Goal: Information Seeking & Learning: Understand process/instructions

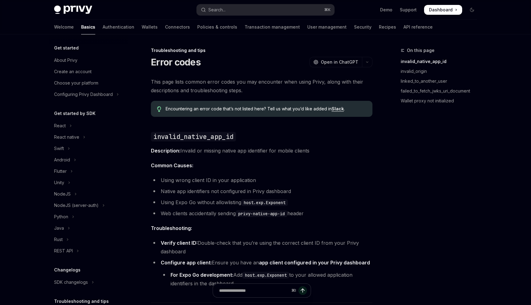
type textarea "*"
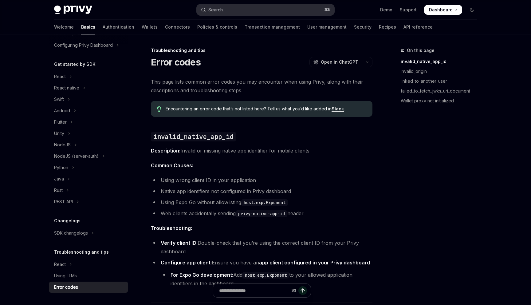
click at [219, 9] on div "Search..." at bounding box center [216, 9] width 17 height 7
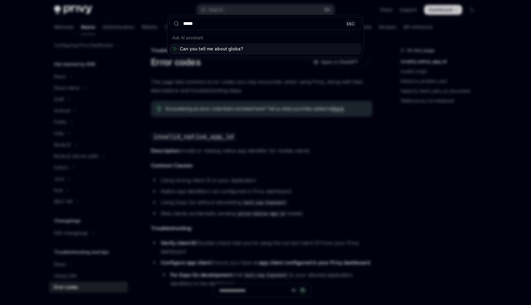
type input "******"
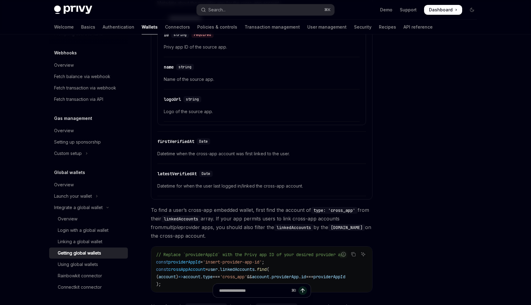
scroll to position [242, 0]
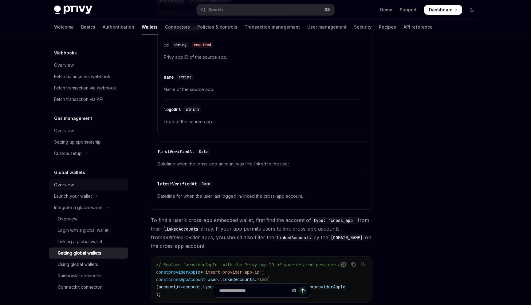
click at [66, 179] on link "Overview" at bounding box center [88, 184] width 79 height 11
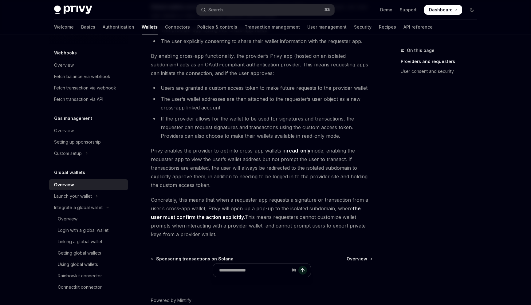
scroll to position [482, 0]
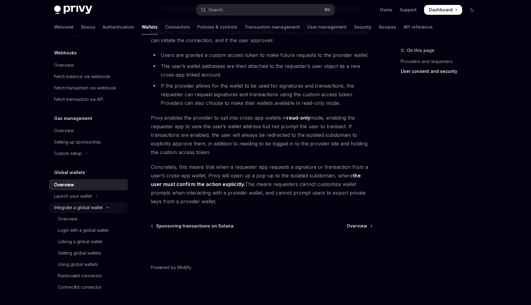
click at [101, 209] on div "Integrate a global wallet" at bounding box center [78, 207] width 49 height 7
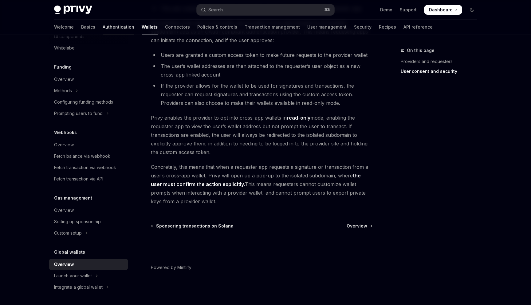
click at [103, 26] on link "Authentication" at bounding box center [119, 27] width 32 height 15
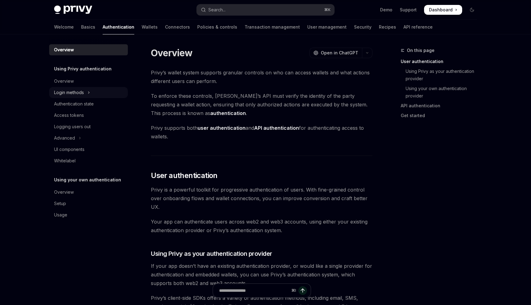
click at [87, 93] on button "Login methods" at bounding box center [88, 92] width 79 height 11
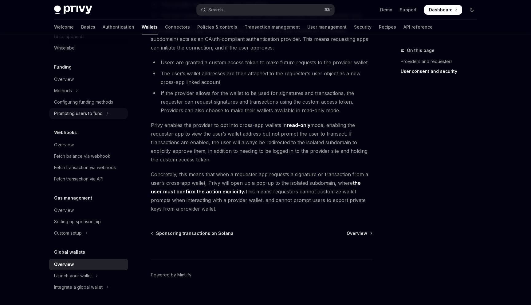
scroll to position [482, 0]
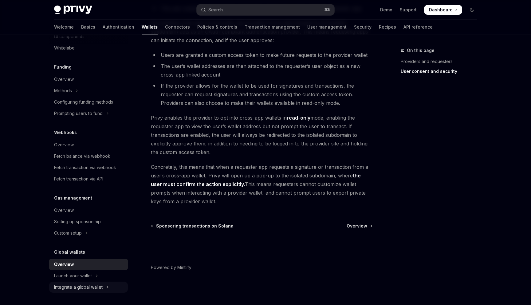
click at [85, 288] on div "Integrate a global wallet" at bounding box center [78, 286] width 49 height 7
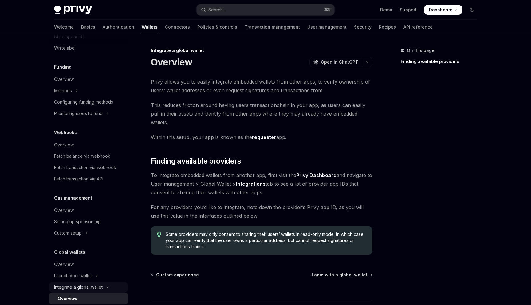
scroll to position [310, 0]
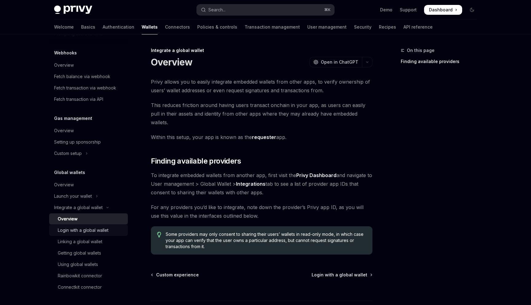
click at [76, 233] on div "Login with a global wallet" at bounding box center [83, 229] width 51 height 7
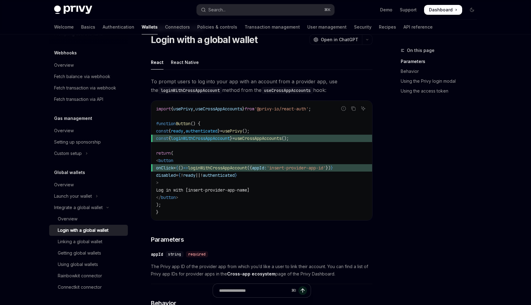
scroll to position [41, 0]
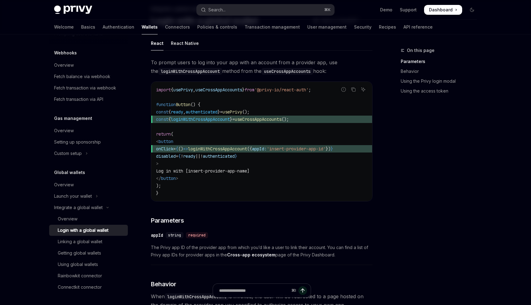
click at [262, 92] on code "import { usePrivy , useCrossAppAccounts } from '@privy-io/react-auth' ; functio…" at bounding box center [261, 141] width 211 height 111
click at [254, 92] on span "from" at bounding box center [249, 90] width 10 height 6
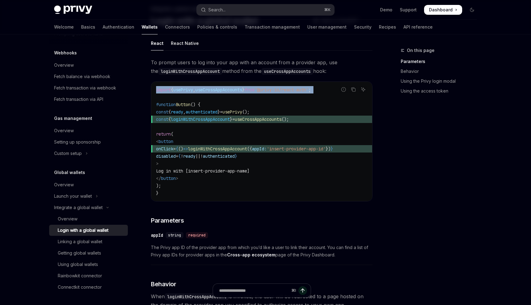
click at [254, 92] on span "from" at bounding box center [249, 90] width 10 height 6
copy code "import { usePrivy , useCrossAppAccounts } from '@privy-io/react-auth' ;"
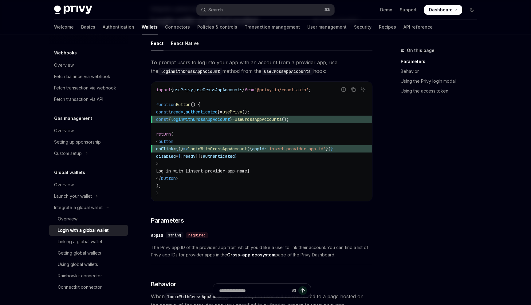
click at [267, 150] on span "appId:" at bounding box center [259, 149] width 15 height 6
click at [247, 147] on span "loginWithCrossAppAccount" at bounding box center [217, 149] width 59 height 6
copy span "loginWithCrossAppAccount"
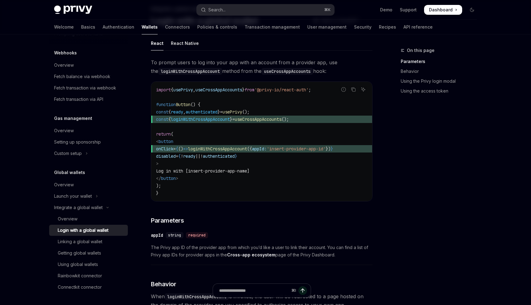
click at [232, 116] on span "}" at bounding box center [231, 119] width 2 height 6
copy code "const { loginWithCrossAppAccount } = useCrossAppAccounts ();"
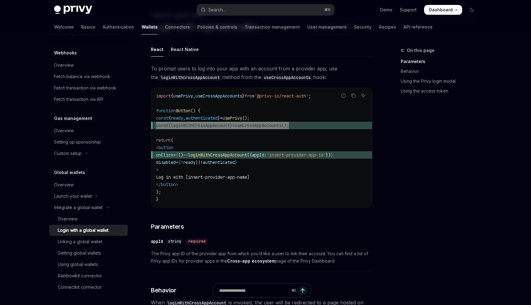
scroll to position [34, 0]
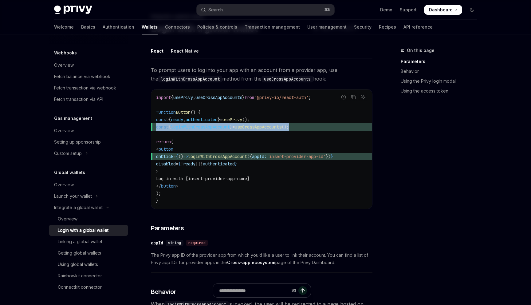
click at [217, 120] on span "authenticated" at bounding box center [202, 120] width 32 height 6
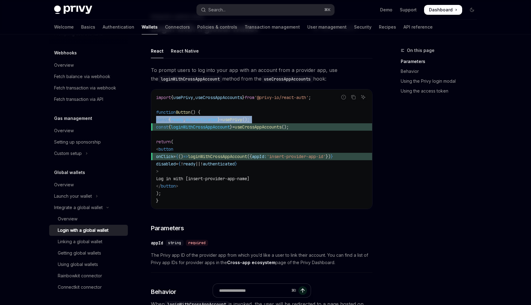
click at [217, 120] on span "authenticated" at bounding box center [202, 120] width 32 height 6
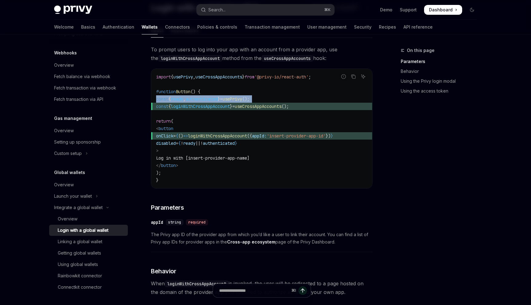
scroll to position [14, 0]
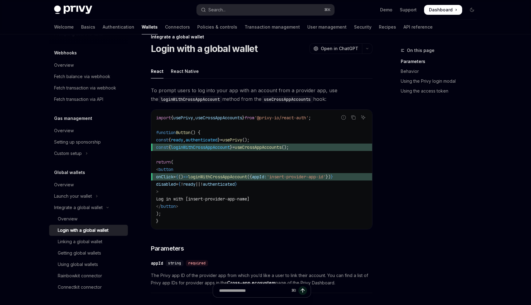
click at [218, 150] on span "const { loginWithCrossAppAccount } = useCrossAppAccounts ();" at bounding box center [261, 146] width 211 height 7
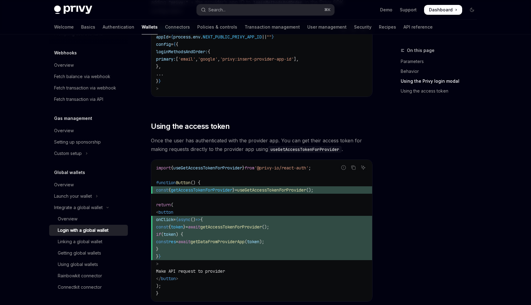
scroll to position [598, 0]
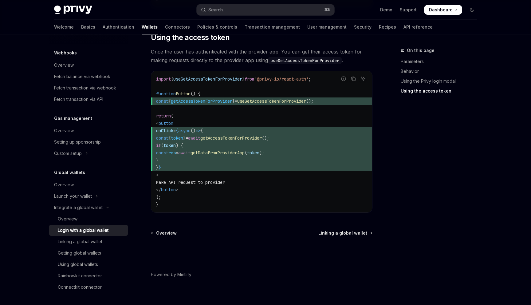
click at [227, 98] on span "getAccessTokenForProvider" at bounding box center [201, 101] width 61 height 6
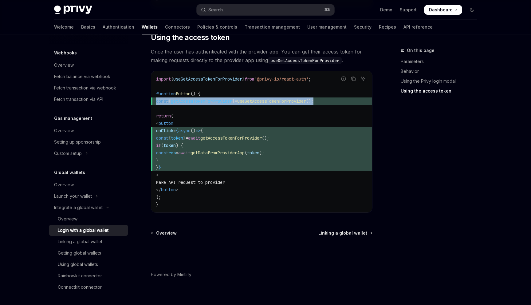
click at [227, 98] on span "getAccessTokenForProvider" at bounding box center [201, 101] width 61 height 6
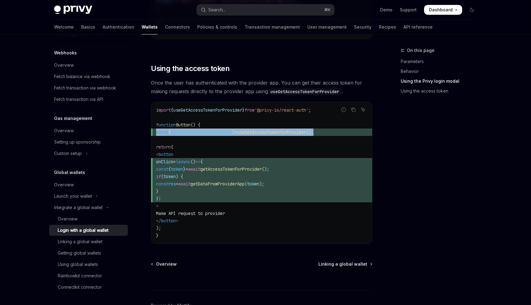
scroll to position [549, 0]
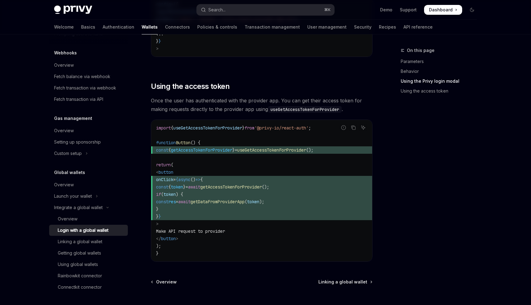
click at [220, 125] on span "useGetAccessTokenForProvider" at bounding box center [207, 128] width 69 height 6
copy span "useGetAccessTokenForProvider"
click at [213, 147] on span "getAccessTokenForProvider" at bounding box center [201, 150] width 61 height 6
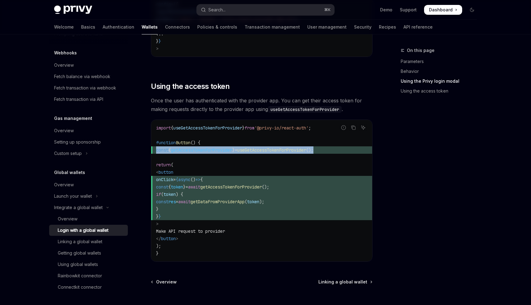
click at [213, 147] on span "getAccessTokenForProvider" at bounding box center [201, 150] width 61 height 6
copy code "const { getAccessTokenForProvider } = useGetAccessTokenForProvider ();"
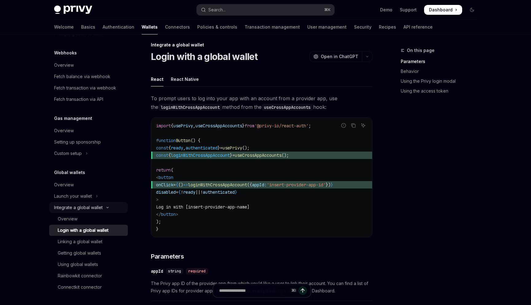
scroll to position [23, 0]
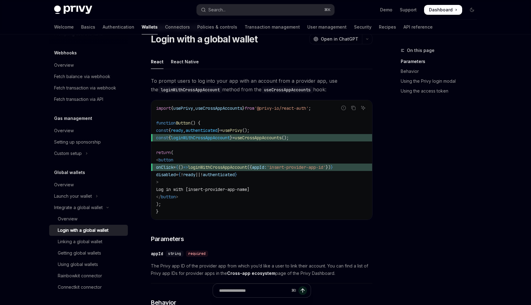
click at [233, 167] on span "loginWithCrossAppAccount" at bounding box center [217, 167] width 59 height 6
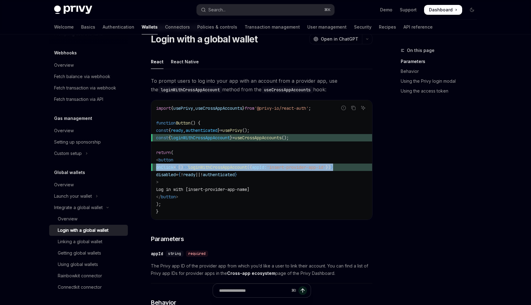
click at [233, 167] on span "loginWithCrossAppAccount" at bounding box center [217, 167] width 59 height 6
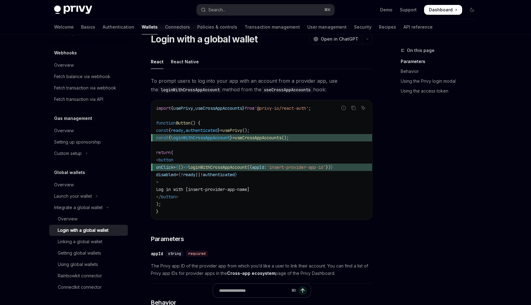
click at [218, 166] on span "loginWithCrossAppAccount" at bounding box center [217, 167] width 59 height 6
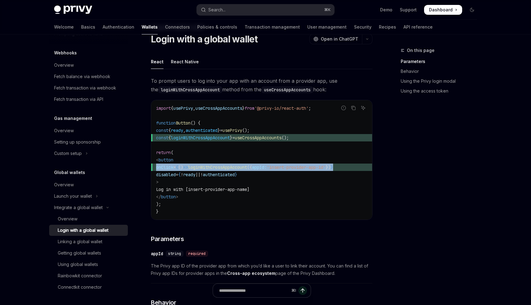
click at [218, 166] on span "loginWithCrossAppAccount" at bounding box center [217, 167] width 59 height 6
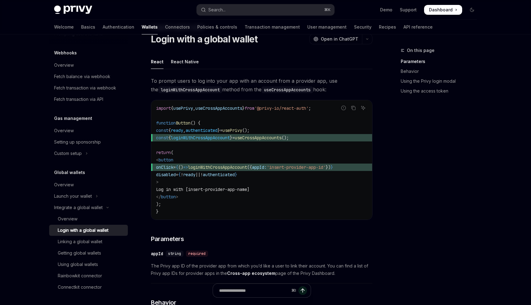
click at [218, 167] on span "loginWithCrossAppAccount" at bounding box center [217, 167] width 59 height 6
drag, startPoint x: 218, startPoint y: 167, endPoint x: 361, endPoint y: 165, distance: 142.5
click at [361, 165] on span "onClick = { () => loginWithCrossAppAccount ({ appId: 'insert-provider-app-id' }…" at bounding box center [261, 166] width 211 height 7
copy span "loginWithCrossAppAccount ({ appId: 'insert-provider-app-id' })"
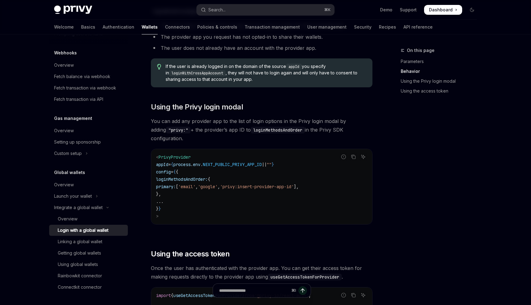
scroll to position [599, 0]
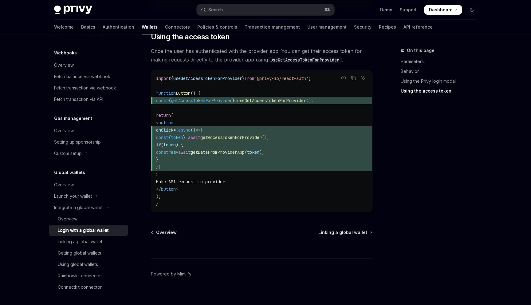
click at [244, 149] on span "getDataFromProviderApp" at bounding box center [217, 152] width 54 height 6
click at [261, 135] on span "getAccessTokenForProvider" at bounding box center [230, 138] width 61 height 6
drag, startPoint x: 261, startPoint y: 130, endPoint x: 309, endPoint y: 130, distance: 47.3
click at [309, 134] on span "const { token } = await getAccessTokenForProvider ();" at bounding box center [261, 137] width 211 height 7
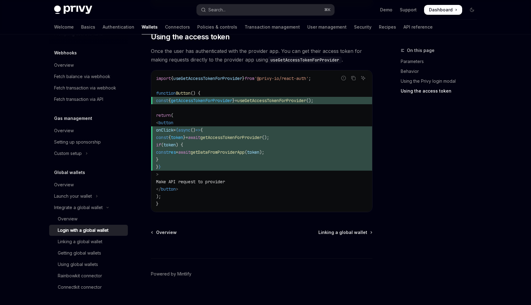
click at [183, 135] on span "token" at bounding box center [177, 138] width 12 height 6
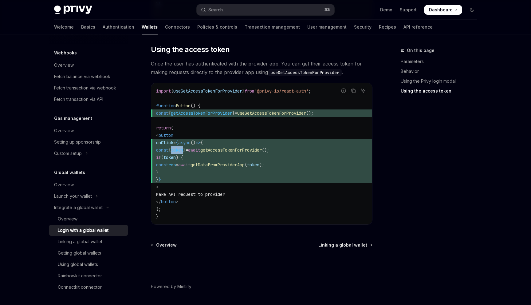
scroll to position [584, 0]
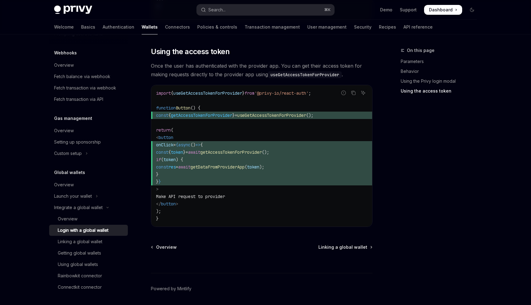
click at [254, 119] on code "import { useGetAccessTokenForProvider } from '@privy-io/react-auth' ; function …" at bounding box center [261, 155] width 211 height 133
click at [240, 141] on span "onClick = {async () => {" at bounding box center [261, 144] width 211 height 7
click at [281, 129] on code "import { useGetAccessTokenForProvider } from '@privy-io/react-auth' ; function …" at bounding box center [261, 155] width 211 height 133
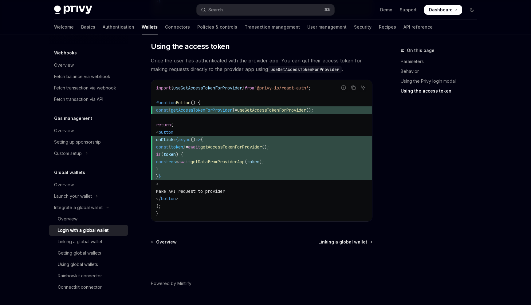
scroll to position [599, 0]
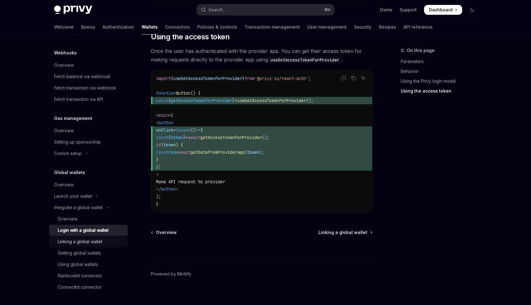
click at [80, 240] on div "Linking a global wallet" at bounding box center [80, 241] width 45 height 7
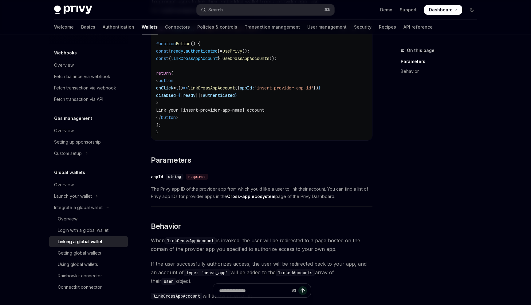
scroll to position [103, 0]
click at [75, 256] on div "Getting global wallets" at bounding box center [79, 252] width 43 height 7
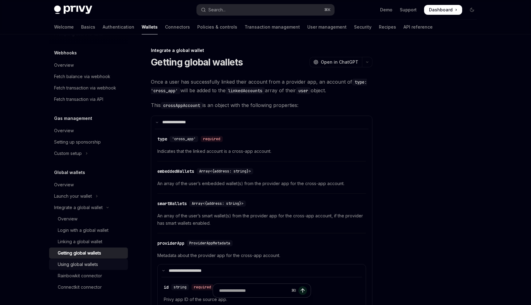
click at [81, 261] on div "Using global wallets" at bounding box center [78, 263] width 40 height 7
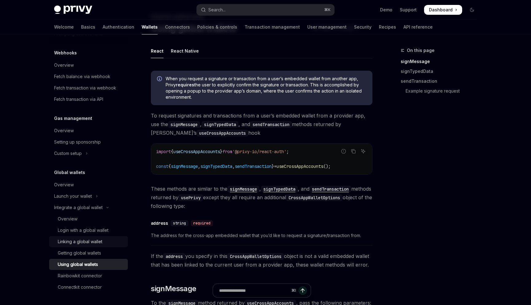
scroll to position [70, 0]
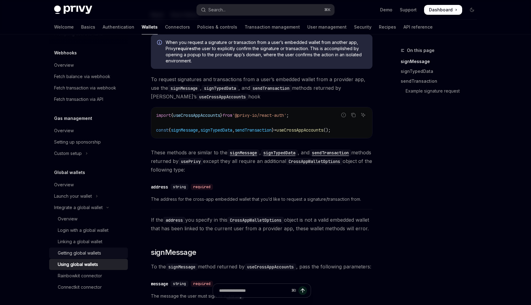
click at [83, 252] on div "Getting global wallets" at bounding box center [79, 252] width 43 height 7
type textarea "*"
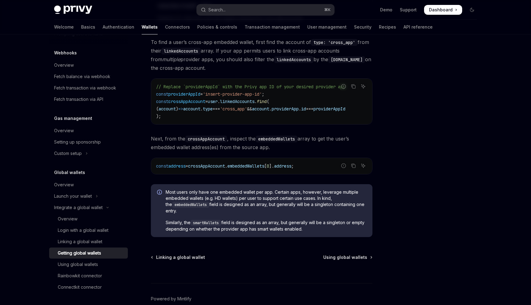
scroll to position [419, 0]
click at [262, 97] on span "'insert-provider-app-id'" at bounding box center [232, 95] width 59 height 6
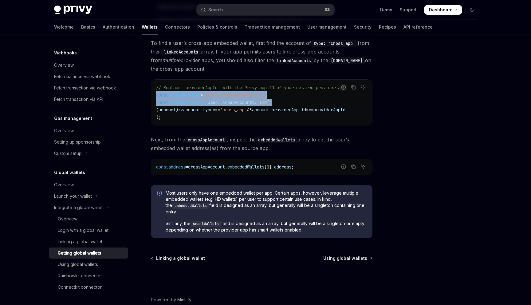
drag, startPoint x: 267, startPoint y: 97, endPoint x: 267, endPoint y: 101, distance: 4.6
click at [267, 101] on code "// Replace `providerAppId` with the Privy app ID of your desired provider app c…" at bounding box center [261, 102] width 211 height 37
click at [257, 101] on span "." at bounding box center [255, 103] width 2 height 6
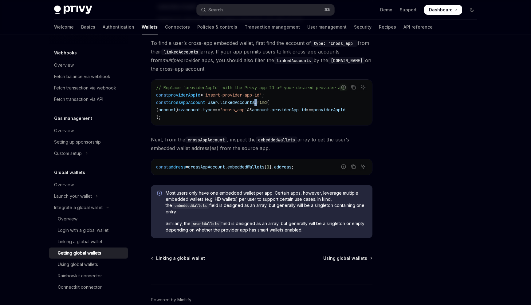
click at [257, 101] on span "." at bounding box center [255, 103] width 2 height 6
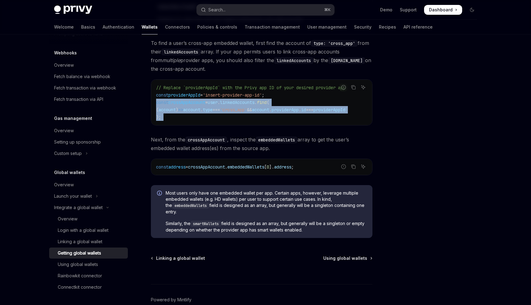
drag, startPoint x: 267, startPoint y: 101, endPoint x: 270, endPoint y: 114, distance: 13.0
click at [270, 114] on code "// Replace `providerAppId` with the Privy app ID of your desired provider app c…" at bounding box center [261, 102] width 211 height 37
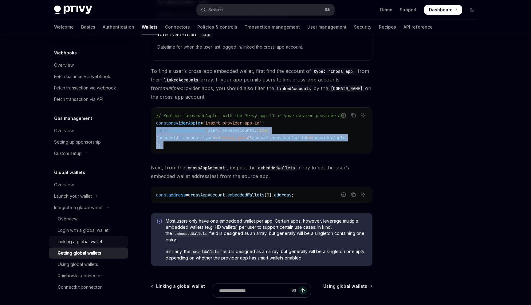
scroll to position [395, 0]
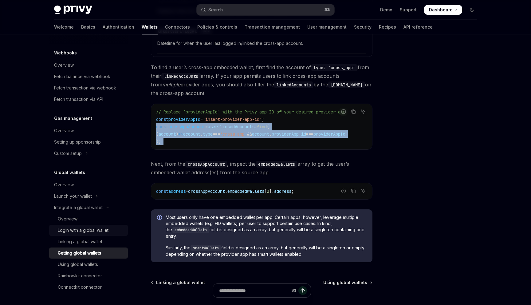
click at [71, 227] on div "Login with a global wallet" at bounding box center [83, 229] width 51 height 7
click at [94, 228] on div "Login with a global wallet" at bounding box center [83, 229] width 51 height 7
click at [78, 215] on div "Overview" at bounding box center [91, 218] width 66 height 7
click at [83, 229] on div "Login with a global wallet" at bounding box center [83, 229] width 51 height 7
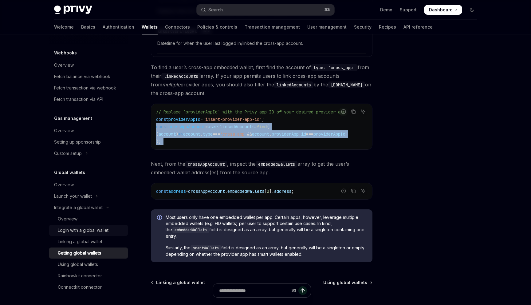
click at [83, 229] on div "Login with a global wallet" at bounding box center [83, 229] width 51 height 7
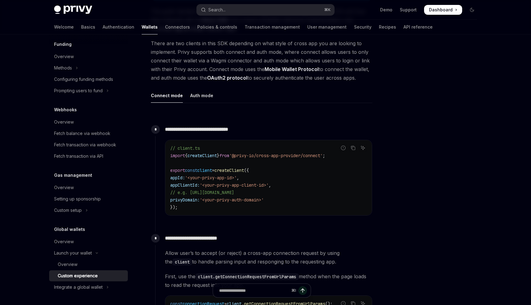
scroll to position [168, 0]
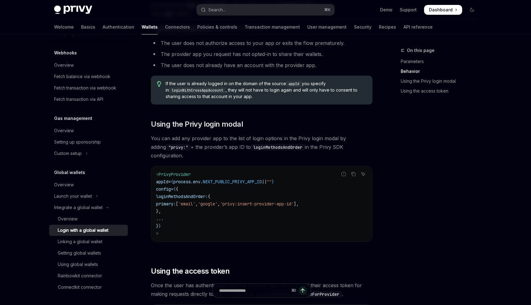
scroll to position [376, 0]
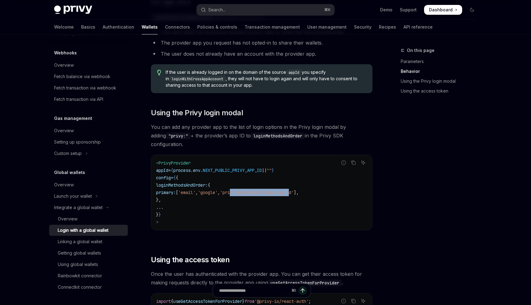
drag, startPoint x: 261, startPoint y: 184, endPoint x: 323, endPoint y: 185, distance: 62.0
click at [294, 189] on span "'privy:insert-provider-app-id'" at bounding box center [257, 192] width 74 height 6
drag, startPoint x: 323, startPoint y: 185, endPoint x: 256, endPoint y: 187, distance: 66.7
click at [256, 189] on span "'privy:insert-provider-app-id'" at bounding box center [257, 192] width 74 height 6
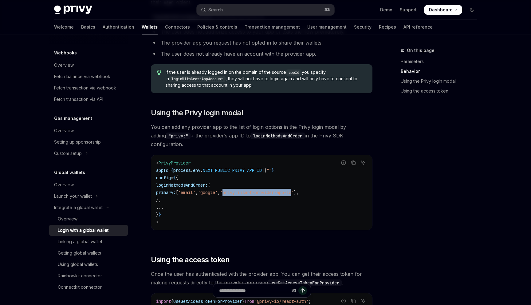
click at [256, 189] on span "'privy:insert-provider-app-id'" at bounding box center [257, 192] width 74 height 6
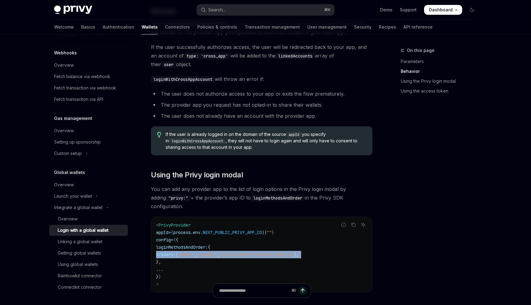
scroll to position [311, 0]
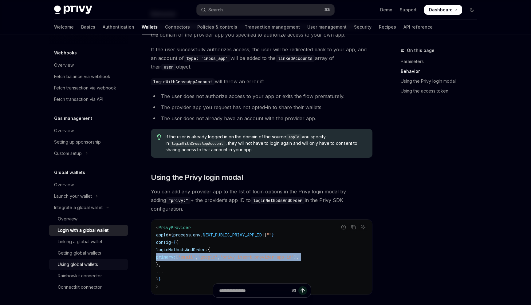
click at [68, 262] on div "Using global wallets" at bounding box center [78, 263] width 40 height 7
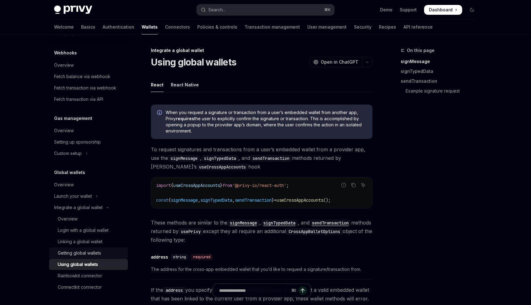
click at [85, 249] on link "Getting global wallets" at bounding box center [88, 252] width 79 height 11
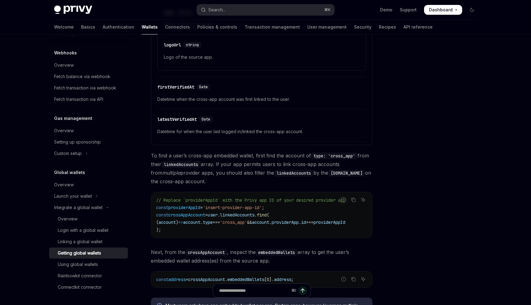
scroll to position [377, 0]
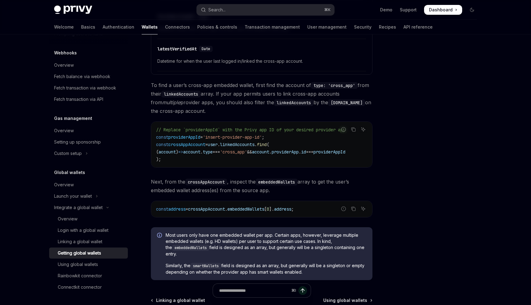
click at [212, 136] on span "'insert-provider-app-id'" at bounding box center [232, 137] width 59 height 6
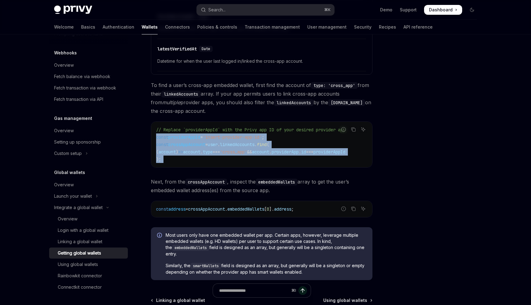
drag, startPoint x: 212, startPoint y: 136, endPoint x: 223, endPoint y: 155, distance: 22.0
click at [224, 156] on code "// Replace `providerAppId` with the Privy app ID of your desired provider app c…" at bounding box center [261, 144] width 211 height 37
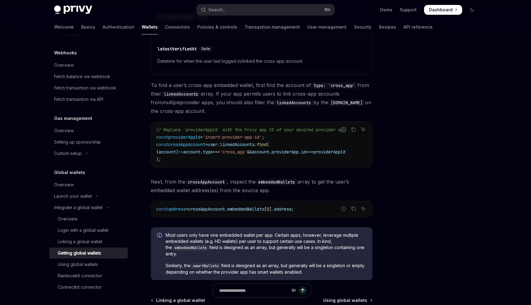
click at [216, 147] on code "// Replace `providerAppId` with the Privy app ID of your desired provider app c…" at bounding box center [261, 144] width 211 height 37
click at [216, 147] on span "user" at bounding box center [213, 145] width 10 height 6
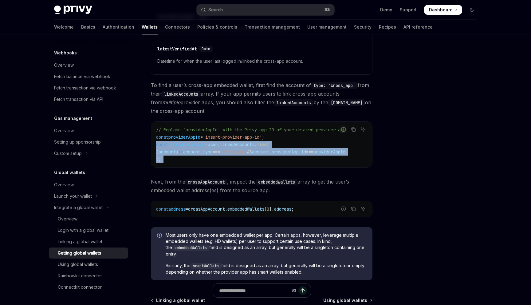
drag, startPoint x: 216, startPoint y: 147, endPoint x: 222, endPoint y: 161, distance: 15.4
click at [223, 162] on code "// Replace `providerAppId` with the Privy app ID of your desired provider app c…" at bounding box center [261, 144] width 211 height 37
copy div "const crossAppAccount = user . linkedAccounts . find ( ( account ) => account .…"
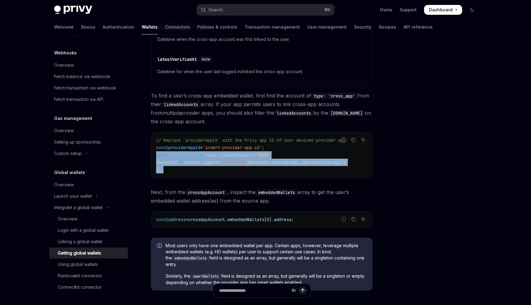
scroll to position [365, 0]
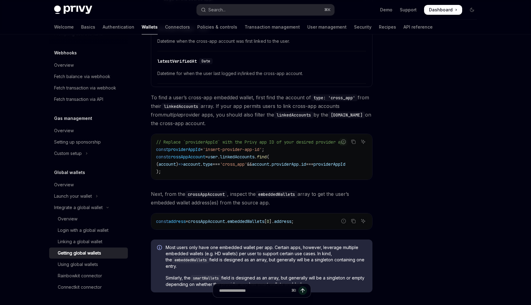
click at [258, 103] on span "To find a user’s cross-app embedded wallet, first find the account of type: 'cr…" at bounding box center [261, 110] width 221 height 34
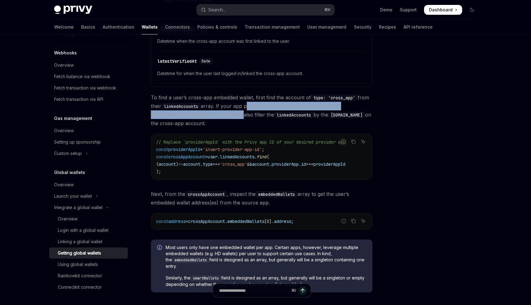
drag, startPoint x: 258, startPoint y: 103, endPoint x: 229, endPoint y: 111, distance: 30.0
click at [229, 111] on span "To find a user’s cross-app embedded wallet, first find the account of type: 'cr…" at bounding box center [261, 110] width 221 height 34
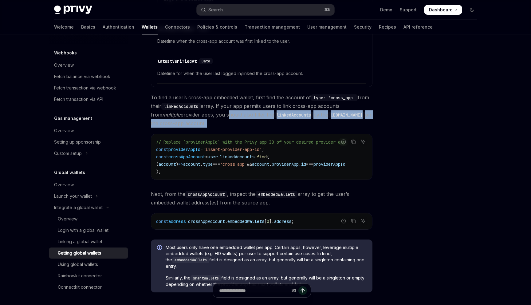
drag, startPoint x: 229, startPoint y: 111, endPoint x: 250, endPoint y: 121, distance: 23.1
click at [250, 121] on span "To find a user’s cross-app embedded wallet, first find the account of type: 'cr…" at bounding box center [261, 110] width 221 height 34
drag, startPoint x: 250, startPoint y: 121, endPoint x: 245, endPoint y: 116, distance: 7.2
click at [245, 116] on span "To find a user’s cross-app embedded wallet, first find the account of type: 'cr…" at bounding box center [261, 110] width 221 height 34
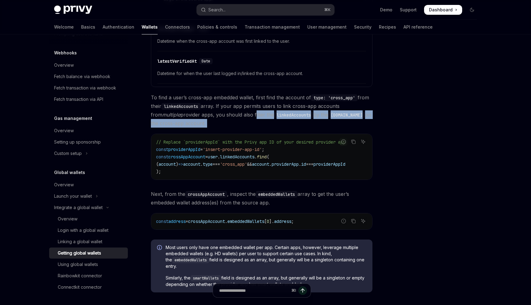
click at [245, 116] on span "To find a user’s cross-app embedded wallet, first find the account of type: 'cr…" at bounding box center [261, 110] width 221 height 34
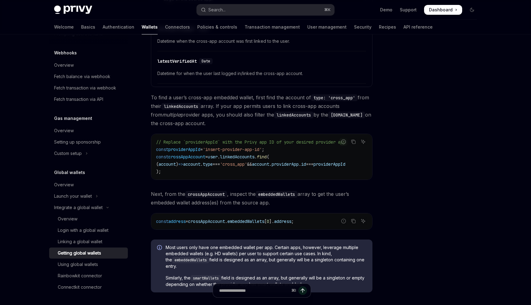
click at [220, 156] on span "." at bounding box center [218, 157] width 2 height 6
drag, startPoint x: 230, startPoint y: 156, endPoint x: 266, endPoint y: 162, distance: 36.1
click at [266, 162] on code "// Replace `providerAppId` with the Privy app ID of your desired provider app c…" at bounding box center [261, 156] width 211 height 37
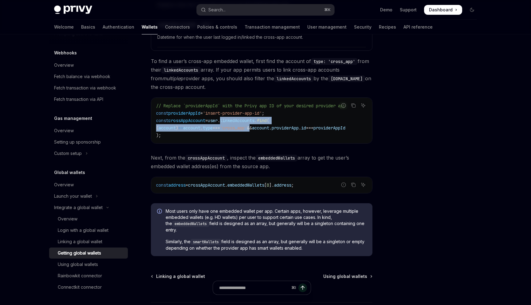
scroll to position [409, 0]
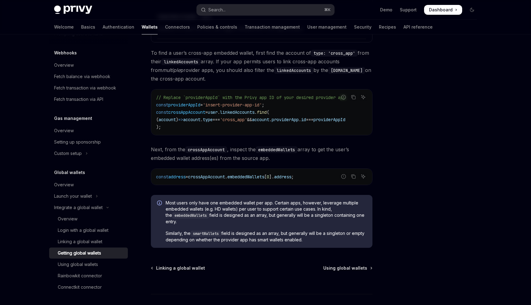
click at [238, 179] on span "embeddedWallets" at bounding box center [245, 177] width 37 height 6
copy div "const address = crossAppAccount . embeddedWallets [ 0 ]. address ;"
click at [268, 151] on code "embeddedWallets" at bounding box center [277, 149] width 42 height 7
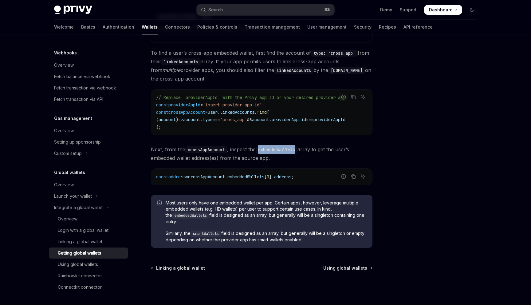
click at [268, 151] on code "embeddedWallets" at bounding box center [277, 149] width 42 height 7
click at [73, 265] on div "Using global wallets" at bounding box center [78, 263] width 40 height 7
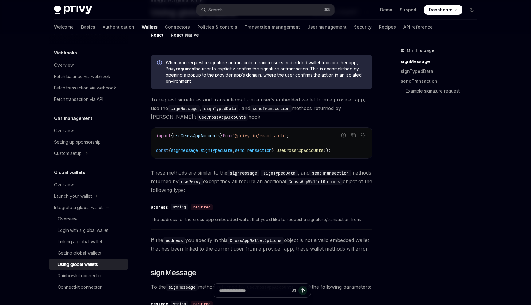
scroll to position [46, 0]
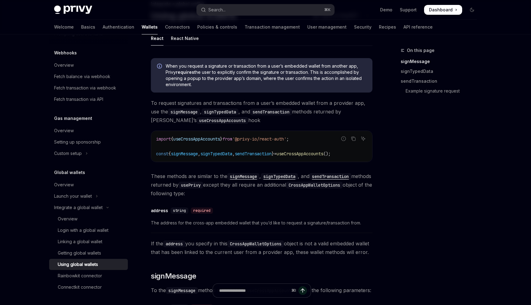
click at [198, 152] on span "signMessage" at bounding box center [184, 154] width 27 height 6
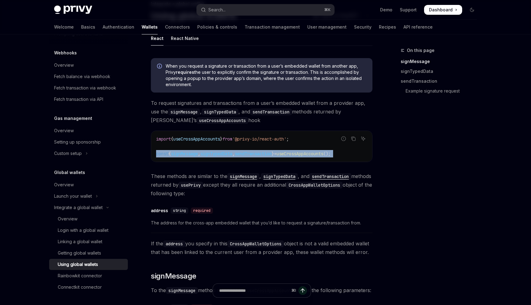
click at [198, 152] on span "signMessage" at bounding box center [184, 154] width 27 height 6
click at [219, 152] on span "signTypedData" at bounding box center [216, 154] width 32 height 6
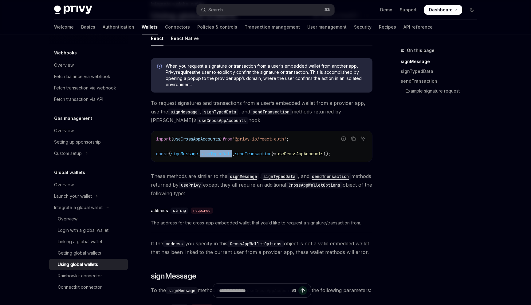
click at [219, 152] on span "signTypedData" at bounding box center [216, 154] width 32 height 6
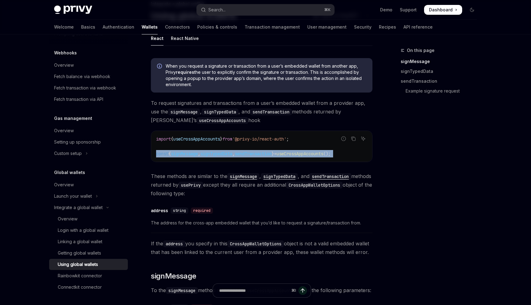
click at [219, 152] on span "signTypedData" at bounding box center [216, 154] width 32 height 6
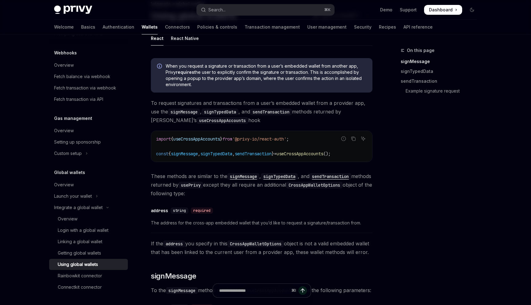
click at [242, 142] on code "import { useCrossAppAccounts } from '@privy-io/react-auth' ; const { signMessag…" at bounding box center [261, 146] width 211 height 22
drag, startPoint x: 242, startPoint y: 142, endPoint x: 242, endPoint y: 146, distance: 4.9
click at [242, 146] on code "import { useCrossAppAccounts } from '@privy-io/react-auth' ; const { signMessag…" at bounding box center [261, 146] width 211 height 22
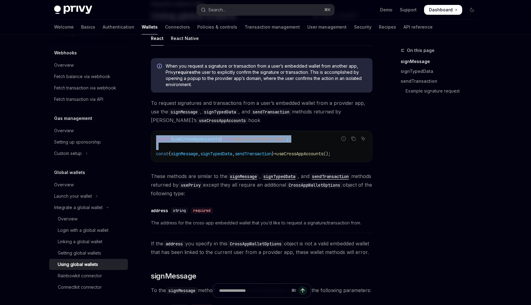
click at [242, 146] on code "import { useCrossAppAccounts } from '@privy-io/react-auth' ; const { signMessag…" at bounding box center [261, 146] width 211 height 22
click at [235, 154] on span "," at bounding box center [233, 154] width 2 height 6
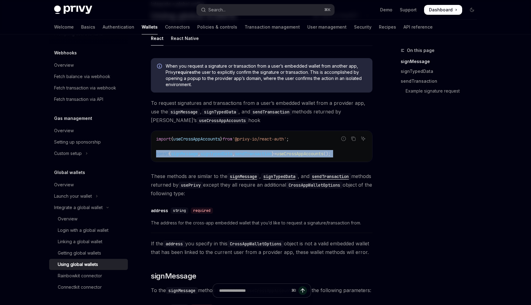
click at [235, 154] on span "," at bounding box center [233, 154] width 2 height 6
copy code "const { signMessage , signTypedData , sendTransaction } = useCrossAppAccounts (…"
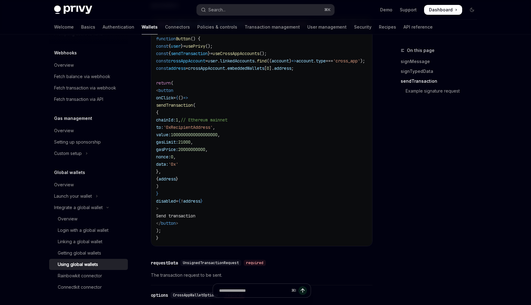
scroll to position [668, 0]
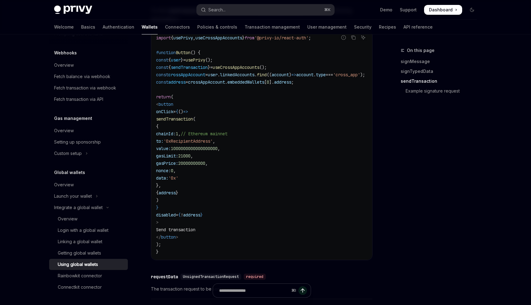
click at [204, 141] on code "import { usePrivy , useCrossAppAccounts } from '@privy-io/react-auth' ; functio…" at bounding box center [268, 144] width 224 height 221
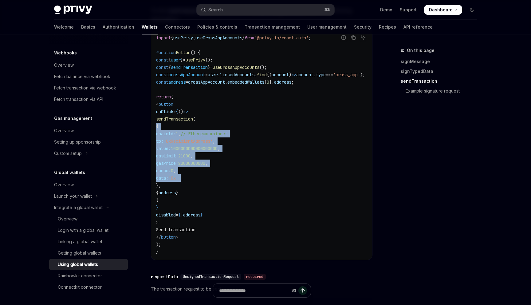
drag, startPoint x: 204, startPoint y: 141, endPoint x: 240, endPoint y: 192, distance: 62.2
click at [240, 192] on code "import { usePrivy , useCrossAppAccounts } from '@privy-io/react-auth' ; functio…" at bounding box center [268, 144] width 224 height 221
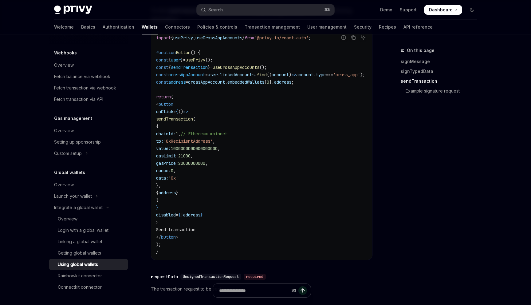
scroll to position [658, 0]
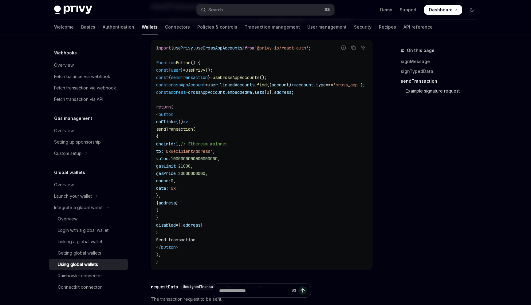
click at [422, 87] on link "Example signature request" at bounding box center [440, 91] width 81 height 10
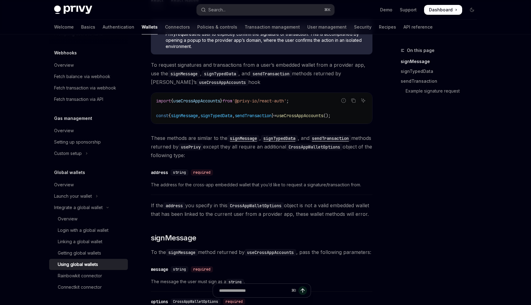
scroll to position [74, 0]
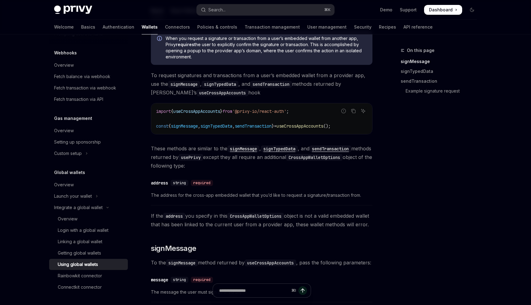
click at [331, 147] on code "sendTransaction" at bounding box center [330, 148] width 42 height 7
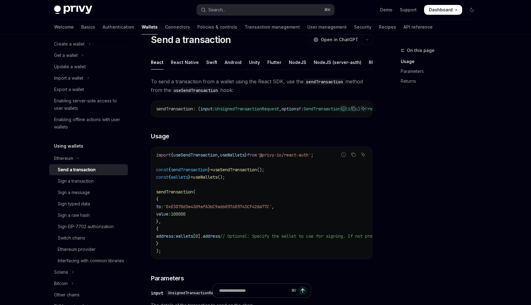
scroll to position [16, 0]
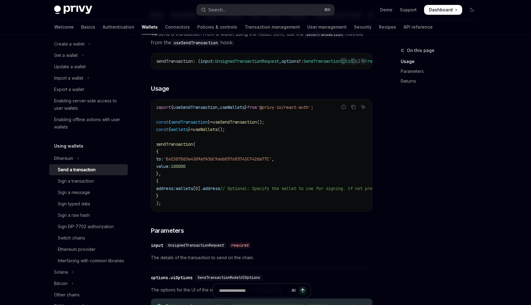
scroll to position [74, 0]
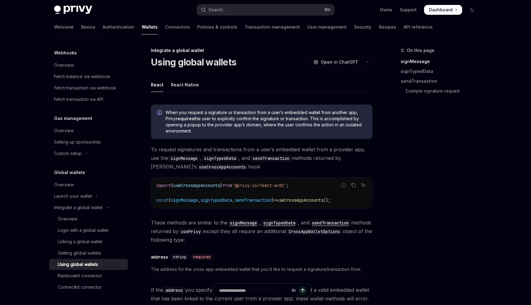
click at [189, 85] on div "React Native" at bounding box center [185, 84] width 28 height 14
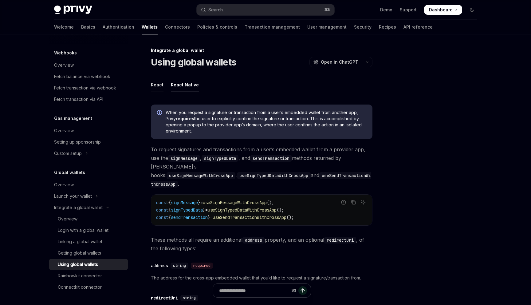
click at [159, 84] on div "React" at bounding box center [157, 84] width 13 height 14
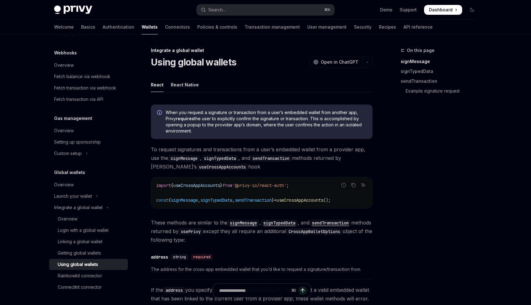
scroll to position [88, 0]
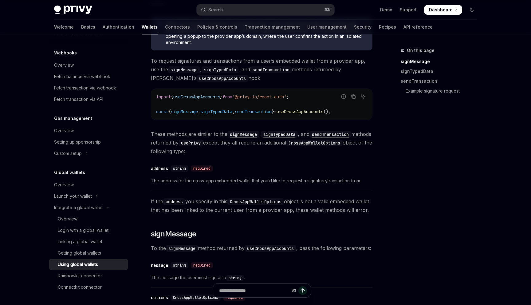
click at [337, 135] on code "sendTransaction" at bounding box center [330, 134] width 42 height 7
click at [197, 27] on link "Policies & controls" at bounding box center [217, 27] width 40 height 15
type textarea "*"
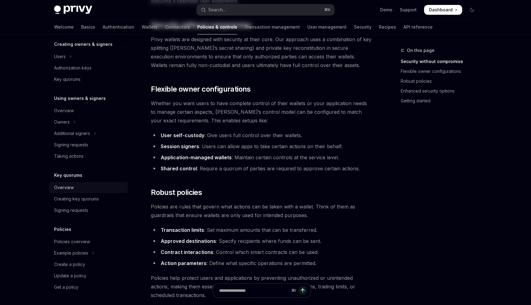
click at [92, 190] on div "Overview" at bounding box center [89, 187] width 70 height 7
click at [91, 115] on link "Overview" at bounding box center [88, 110] width 79 height 11
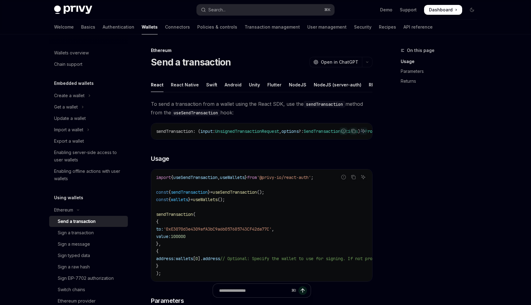
scroll to position [173, 0]
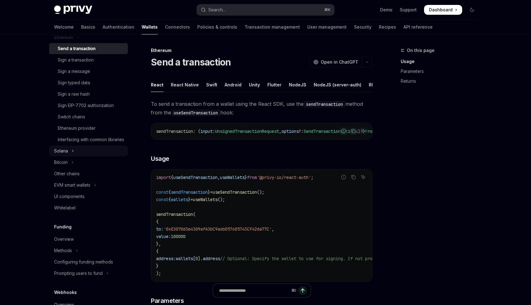
click at [90, 154] on button "Solana" at bounding box center [88, 150] width 79 height 11
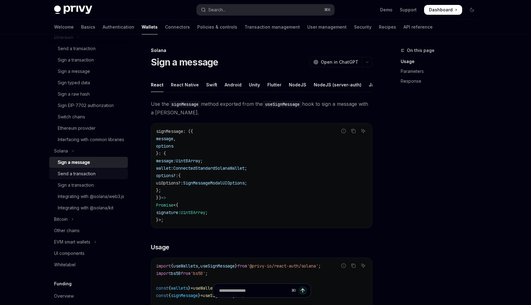
click at [98, 177] on div "Send a transaction" at bounding box center [91, 173] width 66 height 7
type textarea "*"
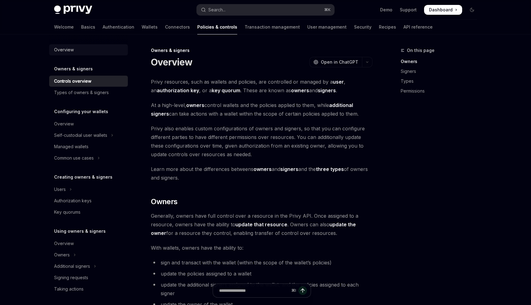
click at [81, 52] on div "Overview" at bounding box center [89, 49] width 70 height 7
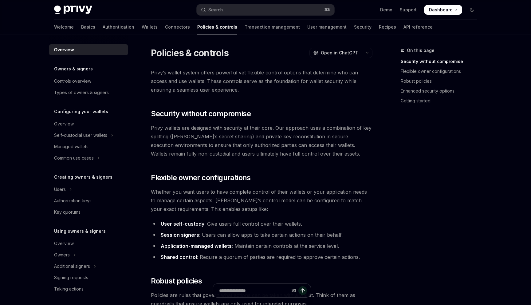
click at [187, 222] on strong "User self-custody" at bounding box center [183, 224] width 44 height 6
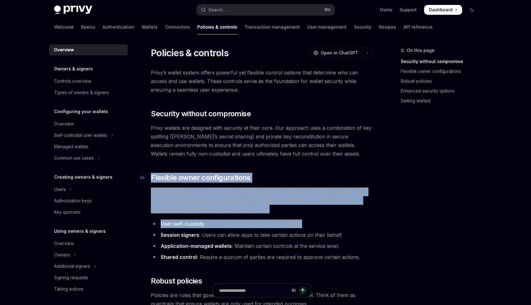
drag, startPoint x: 187, startPoint y: 222, endPoint x: 182, endPoint y: 177, distance: 45.5
click at [182, 177] on span "Flexible owner configurations" at bounding box center [201, 178] width 100 height 10
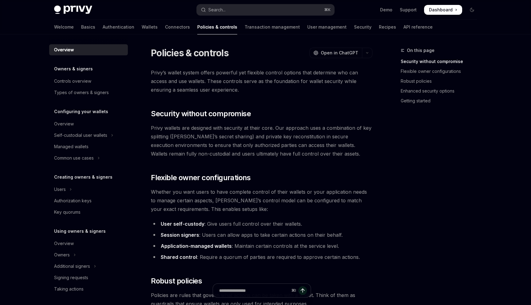
click at [111, 24] on div "Welcome Basics Authentication Wallets Connectors Policies & controls Transactio…" at bounding box center [243, 27] width 378 height 15
click at [142, 24] on link "Wallets" at bounding box center [150, 27] width 16 height 15
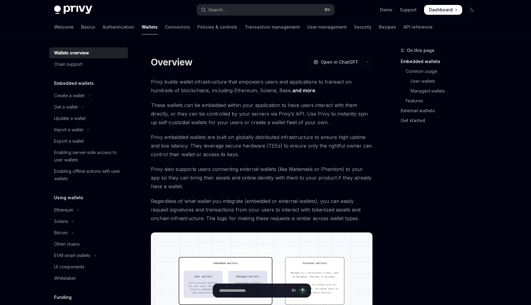
click at [105, 28] on div "Welcome Basics Authentication Wallets Connectors Policies & controls Transactio…" at bounding box center [243, 27] width 378 height 15
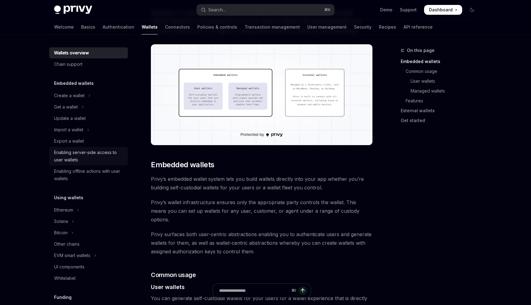
scroll to position [175, 0]
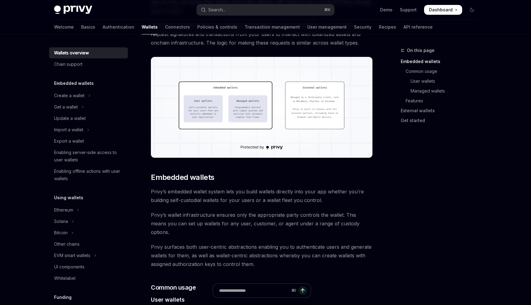
click at [166, 30] on div "Welcome Basics Authentication Wallets Connectors Policies & controls Transactio…" at bounding box center [243, 27] width 378 height 15
click at [197, 26] on link "Policies & controls" at bounding box center [217, 27] width 40 height 15
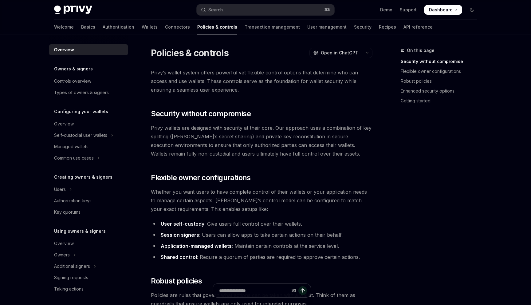
scroll to position [30, 0]
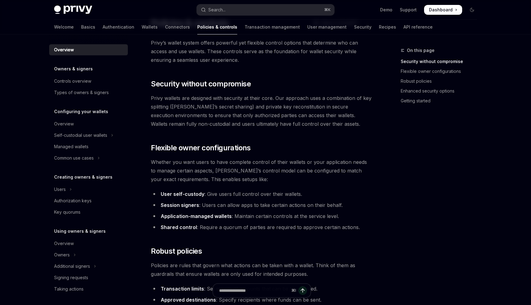
click at [276, 119] on span "Privy wallets are designed with security at their core. Our approach uses a com…" at bounding box center [261, 111] width 221 height 34
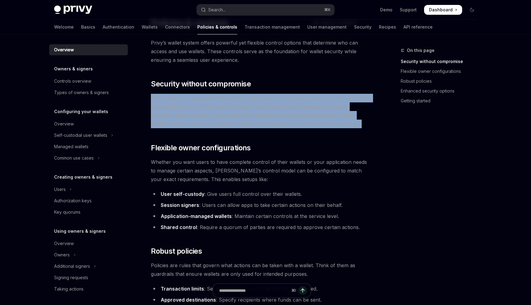
drag, startPoint x: 276, startPoint y: 119, endPoint x: 272, endPoint y: 114, distance: 5.9
click at [272, 114] on span "Privy wallets are designed with security at their core. Our approach uses a com…" at bounding box center [261, 111] width 221 height 34
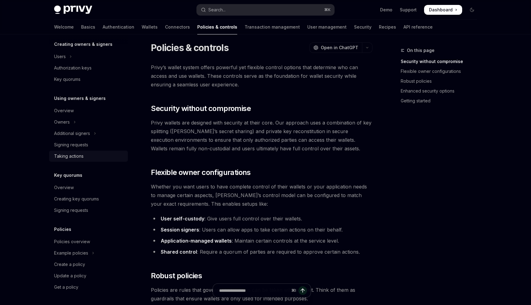
scroll to position [0, 0]
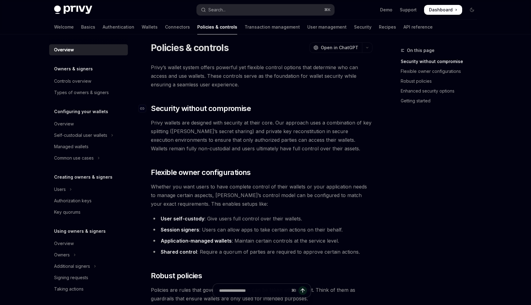
click at [177, 108] on span "Security without compromise" at bounding box center [201, 109] width 100 height 10
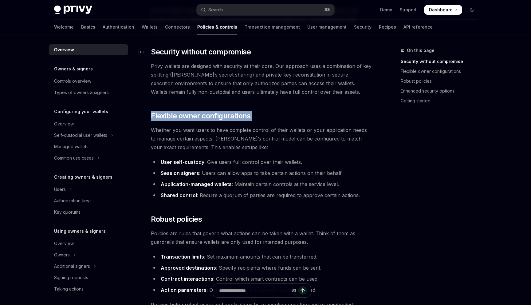
scroll to position [62, 0]
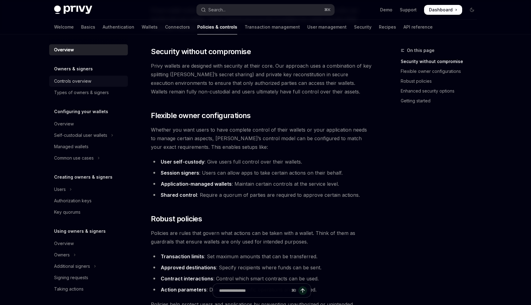
click at [77, 86] on ul "Controls overview Types of owners & signers" at bounding box center [88, 87] width 79 height 22
click at [80, 79] on div "Controls overview" at bounding box center [72, 80] width 37 height 7
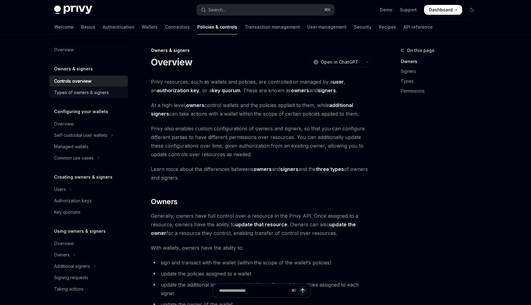
click at [87, 90] on div "Types of owners & signers" at bounding box center [81, 92] width 55 height 7
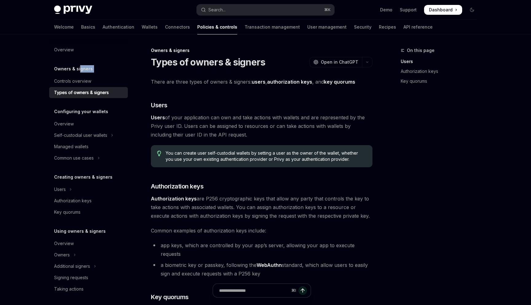
click at [79, 72] on div "Owners & signers Controls overview Types of owners & signers" at bounding box center [88, 81] width 79 height 33
click at [71, 52] on div "Overview" at bounding box center [64, 49] width 20 height 7
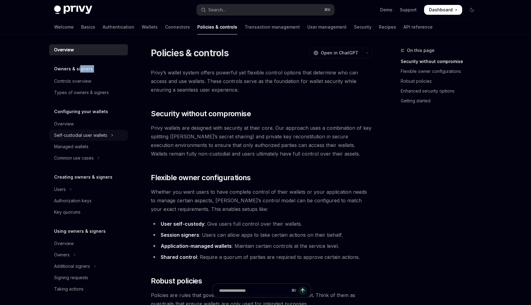
click at [73, 139] on div "Self-custodial user wallets" at bounding box center [80, 134] width 53 height 7
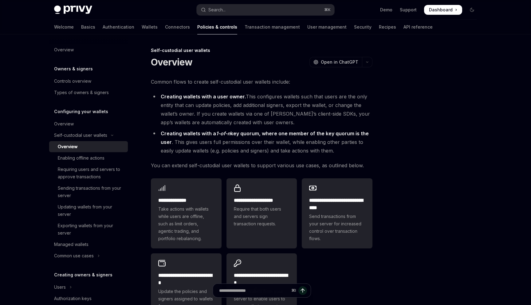
click at [80, 129] on ul "Overview Self-custodial user wallets Overview Enabling offline actions Requirin…" at bounding box center [88, 189] width 79 height 143
click at [74, 123] on div "Overview" at bounding box center [89, 123] width 70 height 7
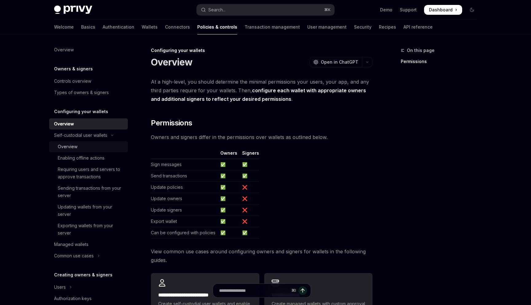
click at [81, 151] on link "Overview" at bounding box center [88, 146] width 79 height 11
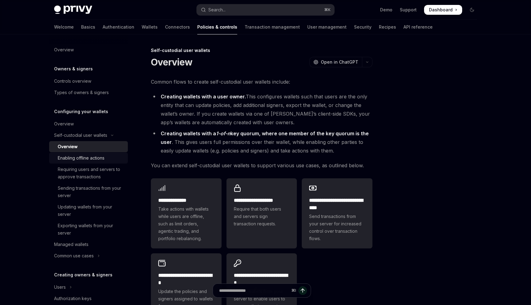
click at [82, 159] on div "Enabling offline actions" at bounding box center [81, 157] width 47 height 7
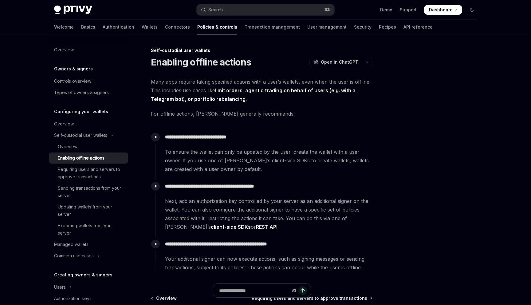
click at [91, 154] on div "Enabling offline actions" at bounding box center [81, 157] width 47 height 7
click at [88, 150] on link "Overview" at bounding box center [88, 146] width 79 height 11
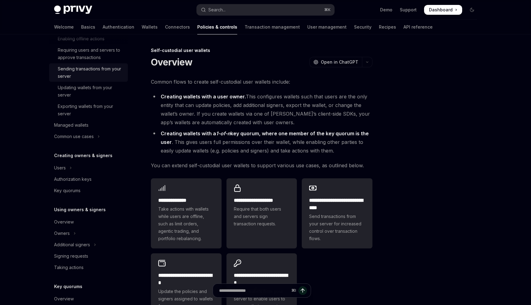
scroll to position [83, 0]
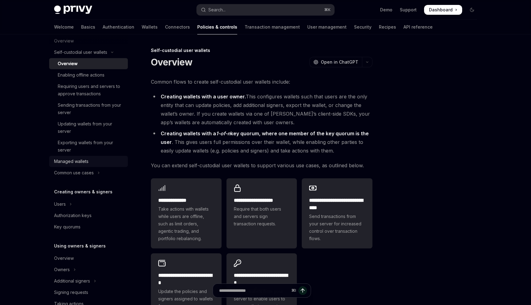
click at [84, 160] on div "Managed wallets" at bounding box center [71, 161] width 34 height 7
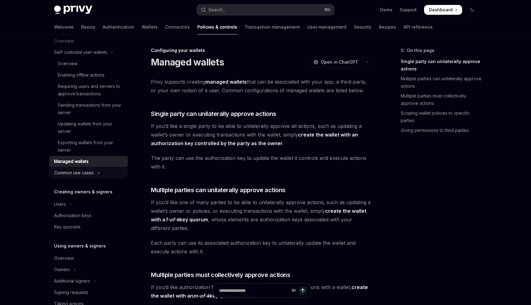
click at [88, 170] on div "Common use cases" at bounding box center [74, 172] width 40 height 7
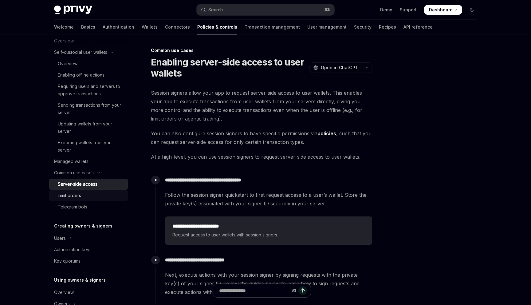
click at [90, 199] on link "Limit orders" at bounding box center [88, 195] width 79 height 11
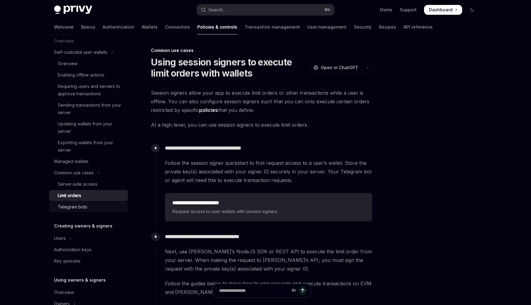
click at [95, 205] on div "Telegram bots" at bounding box center [91, 206] width 66 height 7
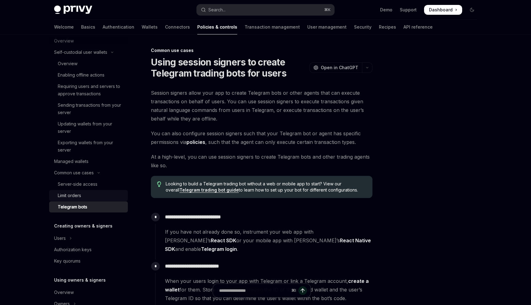
click at [94, 192] on div "Limit orders" at bounding box center [91, 195] width 66 height 7
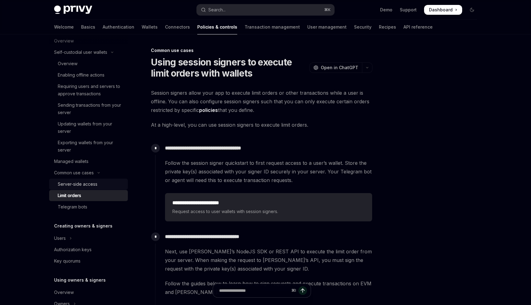
click at [90, 185] on div "Server-side access" at bounding box center [78, 183] width 40 height 7
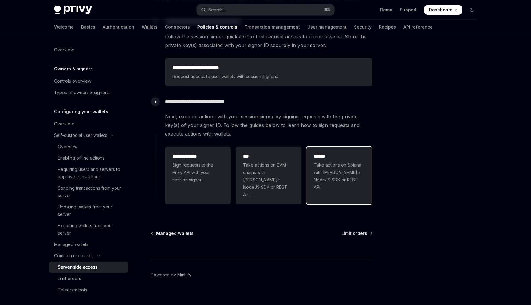
click at [329, 172] on span "Take actions on Solana with Privy’s NodeJS SDK or REST API." at bounding box center [339, 175] width 51 height 29
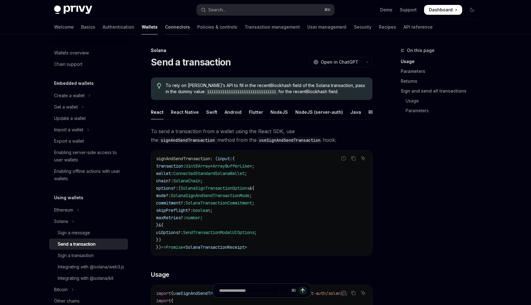
click at [165, 24] on link "Connectors" at bounding box center [177, 27] width 25 height 15
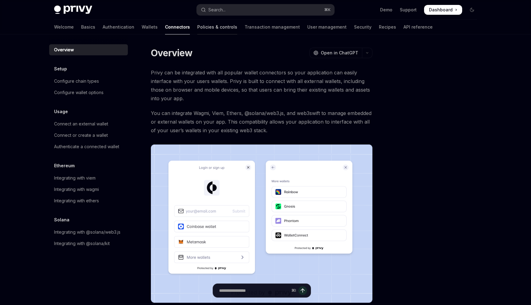
click at [197, 25] on link "Policies & controls" at bounding box center [217, 27] width 40 height 15
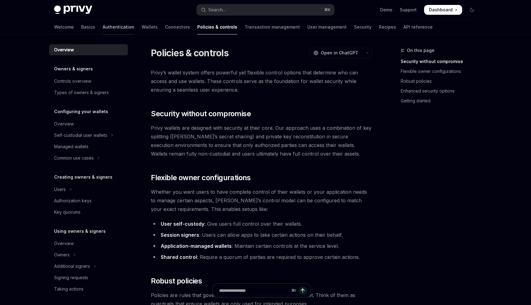
click at [103, 23] on link "Authentication" at bounding box center [119, 27] width 32 height 15
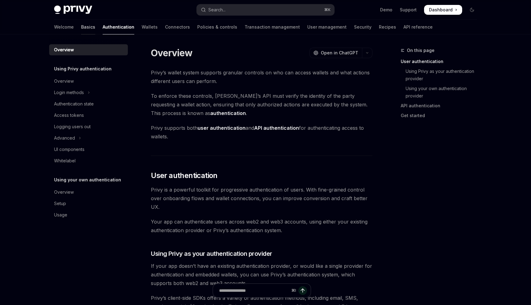
click at [81, 25] on link "Basics" at bounding box center [88, 27] width 14 height 15
type textarea "*"
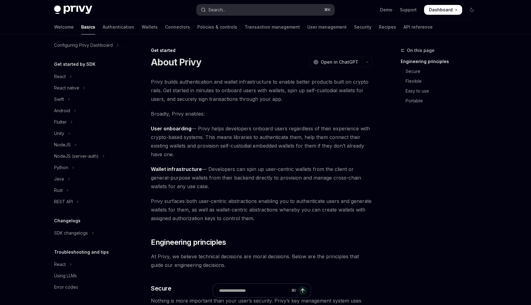
click at [212, 10] on div "Search..." at bounding box center [216, 9] width 17 height 7
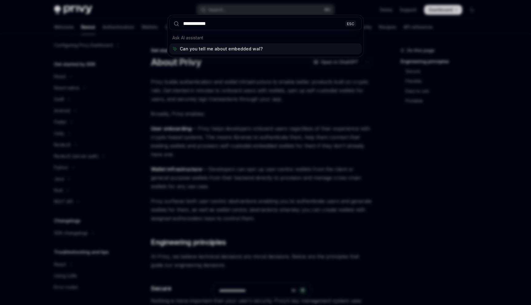
type input "**********"
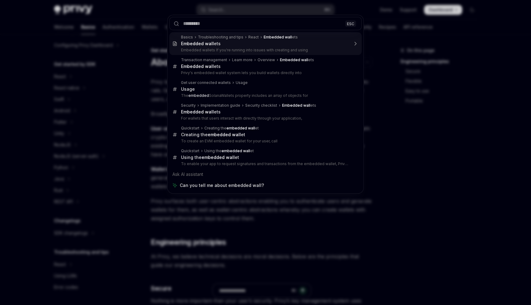
type textarea "*"
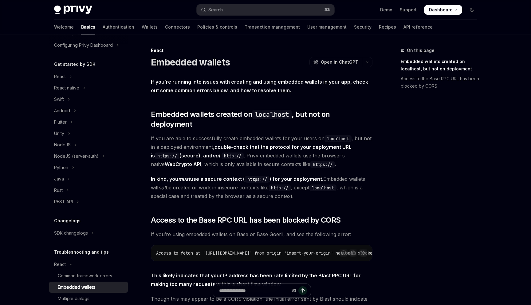
scroll to position [34, 0]
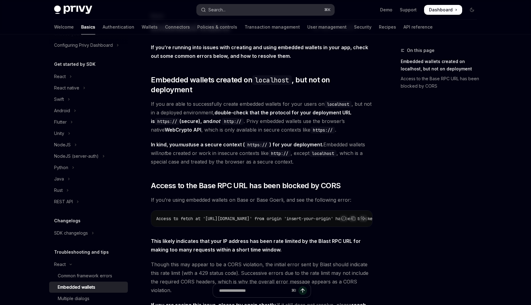
click at [238, 15] on button "Search... ⌘ K" at bounding box center [266, 9] width 138 height 11
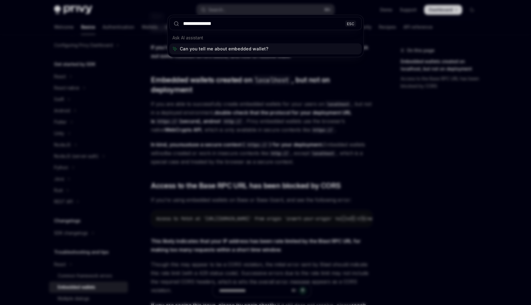
type input "**********"
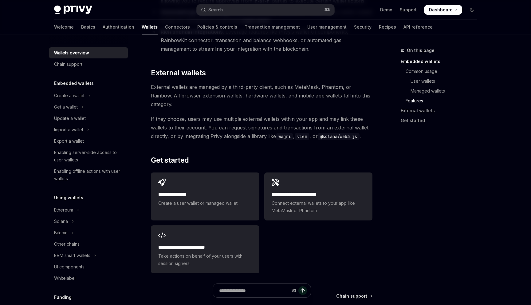
scroll to position [907, 0]
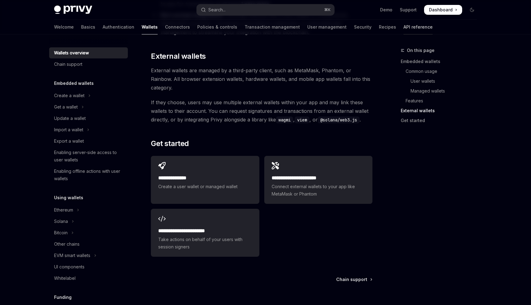
click at [403, 29] on link "API reference" at bounding box center [417, 27] width 29 height 15
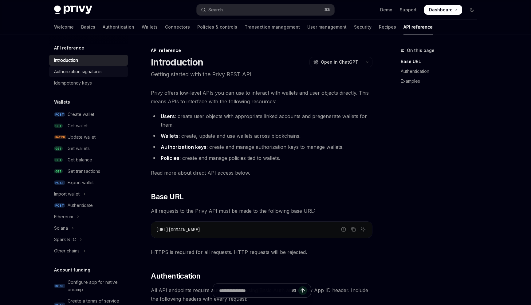
click at [78, 72] on div "Authorization signatures" at bounding box center [78, 71] width 49 height 7
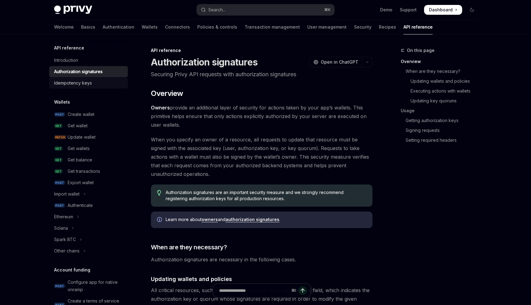
click at [87, 82] on div "Idempotency keys" at bounding box center [73, 82] width 38 height 7
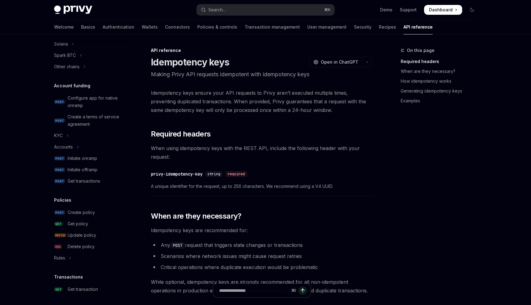
scroll to position [185, 0]
click at [83, 136] on button "KYC" at bounding box center [88, 134] width 79 height 11
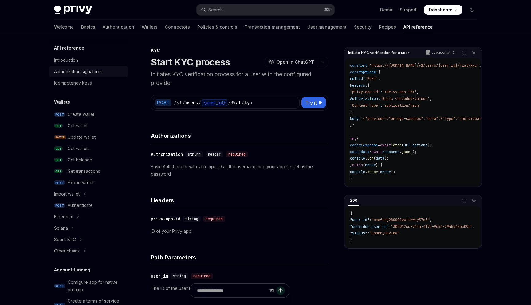
click at [96, 74] on div "Authorization signatures" at bounding box center [78, 71] width 49 height 7
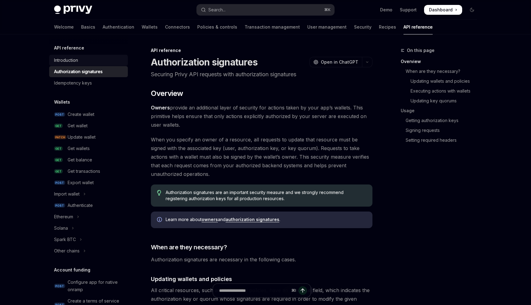
click at [83, 65] on link "Introduction" at bounding box center [88, 60] width 79 height 11
type textarea "*"
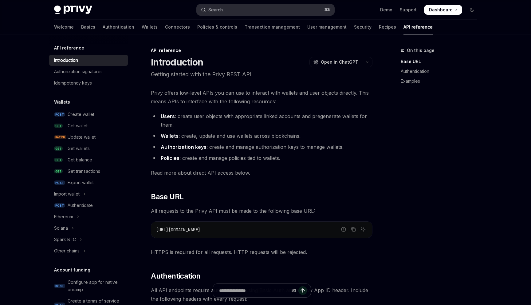
click at [230, 12] on button "Search... ⌘ K" at bounding box center [266, 9] width 138 height 11
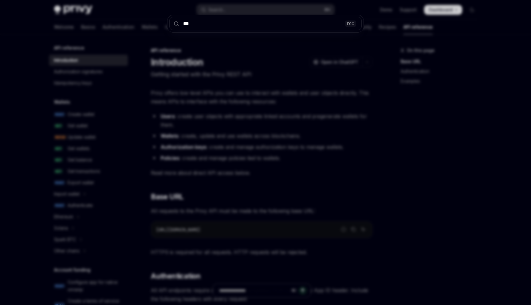
type input "****"
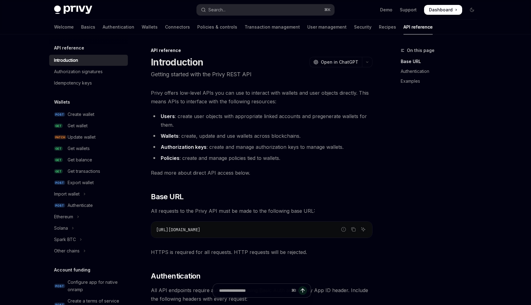
scroll to position [34, 0]
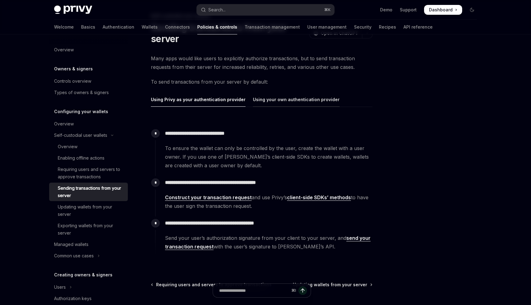
click at [257, 100] on div "Using your own authentication provider" at bounding box center [296, 99] width 87 height 14
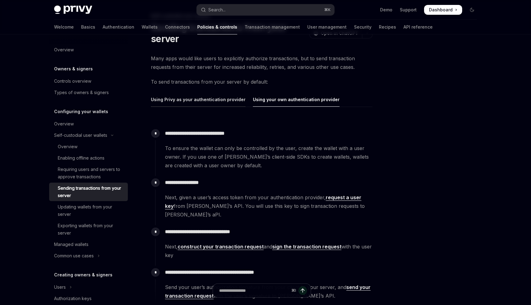
click at [219, 100] on div "Using Privy as your authentication provider" at bounding box center [198, 99] width 95 height 14
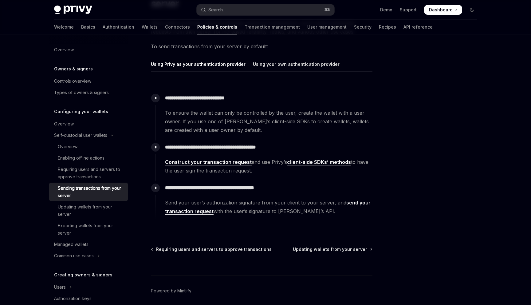
scroll to position [93, 0]
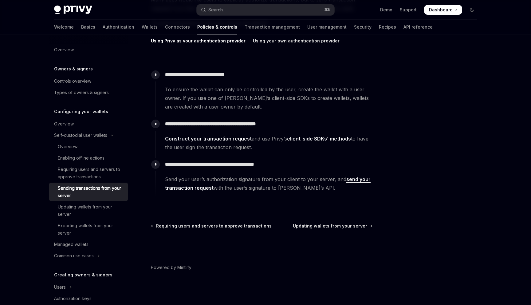
click at [352, 182] on link "send your transaction request" at bounding box center [267, 183] width 205 height 15
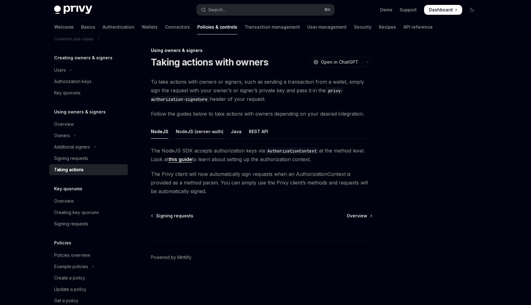
click at [201, 131] on div "NodeJS (server-auth)" at bounding box center [200, 131] width 48 height 14
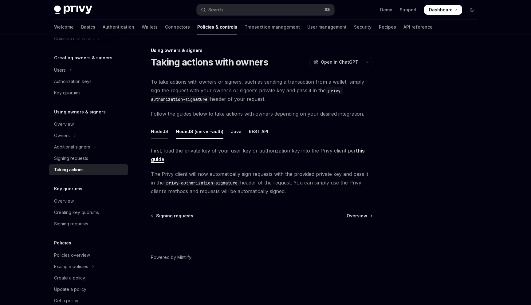
click at [160, 130] on div "NodeJS" at bounding box center [160, 131] width 18 height 14
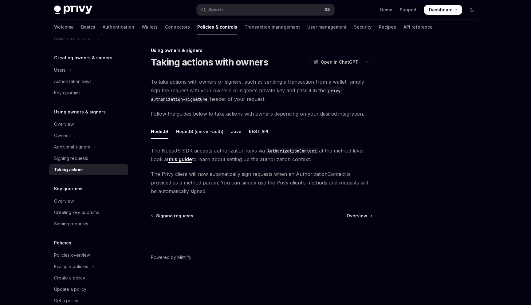
click at [179, 158] on link "this guide" at bounding box center [180, 159] width 24 height 6
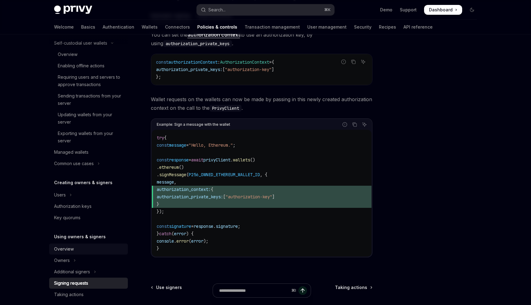
scroll to position [61, 0]
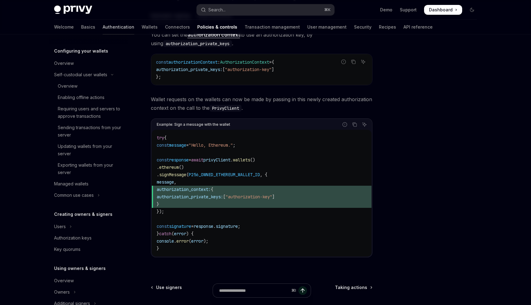
click at [103, 29] on link "Authentication" at bounding box center [119, 27] width 32 height 15
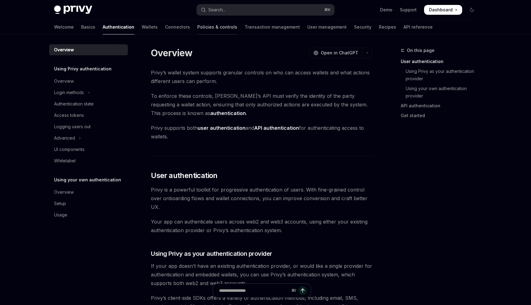
click at [200, 30] on link "Policies & controls" at bounding box center [217, 27] width 40 height 15
type textarea "*"
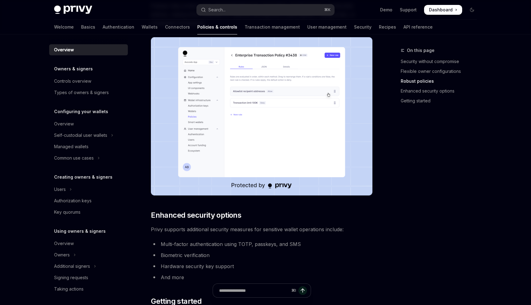
scroll to position [483, 0]
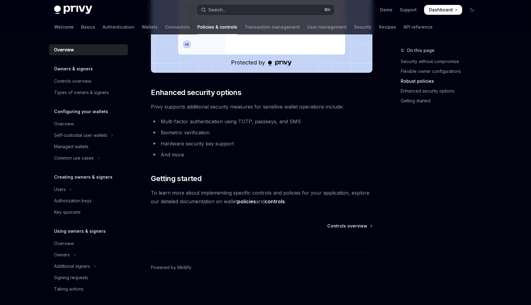
click at [232, 14] on button "Search... ⌘ K" at bounding box center [266, 9] width 138 height 11
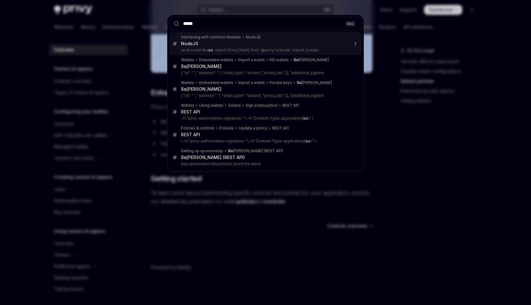
type input "******"
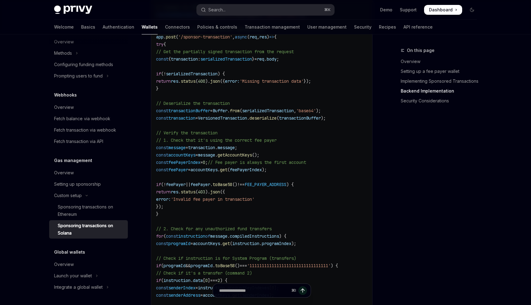
scroll to position [1181, 0]
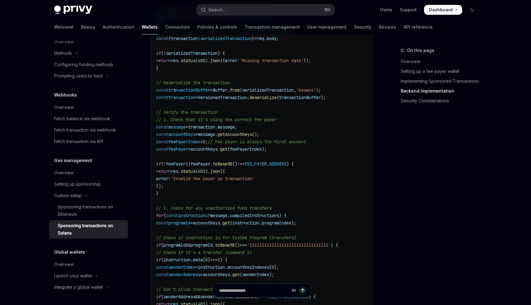
click at [217, 146] on span "accountKeys" at bounding box center [203, 149] width 27 height 6
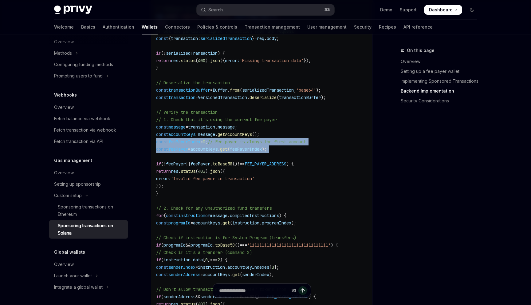
drag, startPoint x: 235, startPoint y: 146, endPoint x: 228, endPoint y: 135, distance: 13.2
click at [228, 135] on code "// Backend implementation (Node.js with Express) import express from 'express' …" at bounding box center [277, 204] width 243 height 663
click at [208, 139] on span ";" at bounding box center [206, 142] width 2 height 6
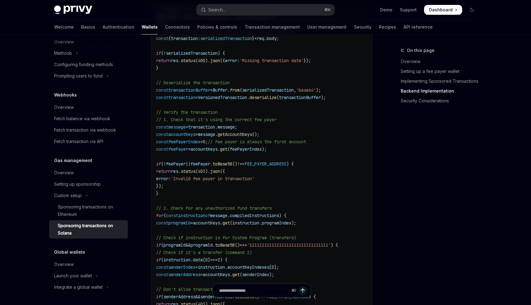
click at [208, 139] on span ";" at bounding box center [206, 142] width 2 height 6
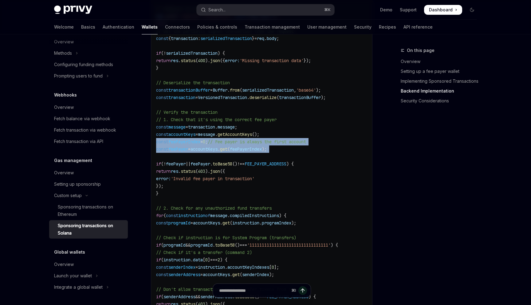
drag, startPoint x: 228, startPoint y: 135, endPoint x: 233, endPoint y: 145, distance: 11.3
click at [233, 146] on code "// Backend implementation (Node.js with Express) import express from 'express' …" at bounding box center [277, 204] width 243 height 663
click at [217, 146] on span "accountKeys" at bounding box center [203, 149] width 27 height 6
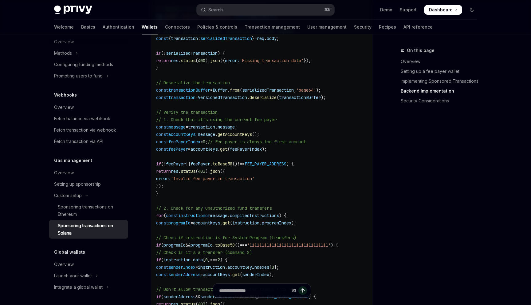
click at [217, 146] on span "accountKeys" at bounding box center [203, 149] width 27 height 6
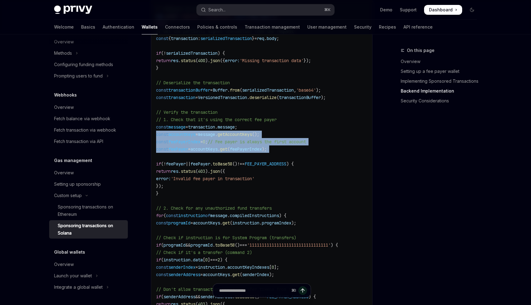
drag, startPoint x: 233, startPoint y: 145, endPoint x: 229, endPoint y: 132, distance: 13.9
click at [229, 132] on code "// Backend implementation (Node.js with Express) import express from 'express' …" at bounding box center [277, 204] width 243 height 663
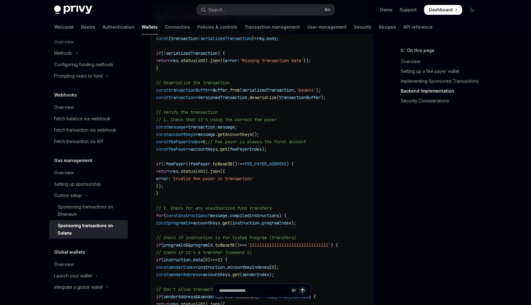
click at [215, 131] on span "message" at bounding box center [206, 134] width 17 height 6
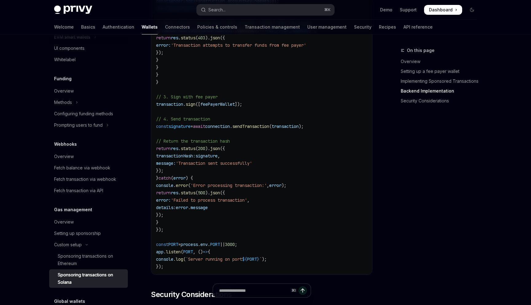
scroll to position [219, 0]
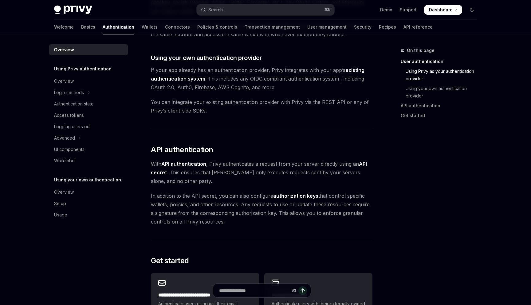
scroll to position [474, 0]
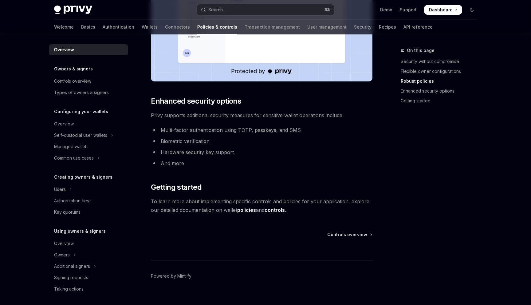
scroll to position [483, 0]
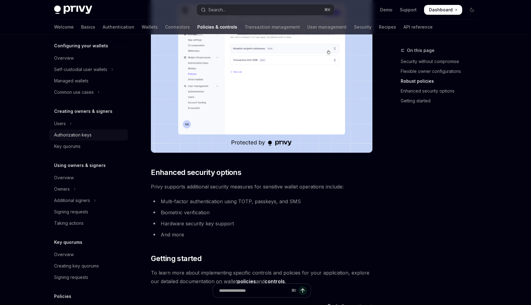
scroll to position [71, 0]
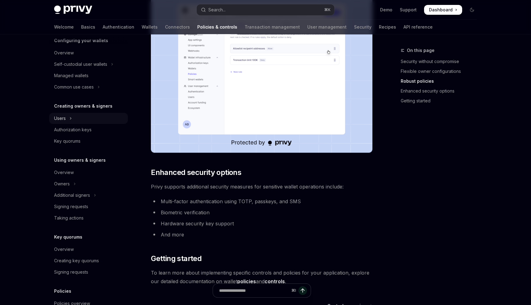
click at [78, 116] on button "Users" at bounding box center [88, 118] width 79 height 11
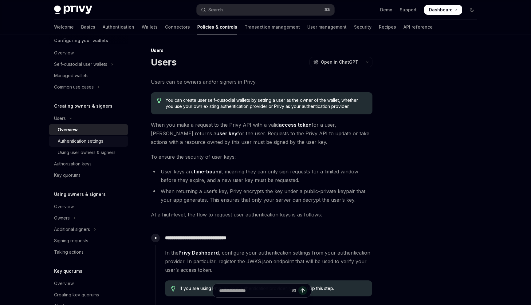
click at [80, 143] on div "Authentication settings" at bounding box center [80, 140] width 45 height 7
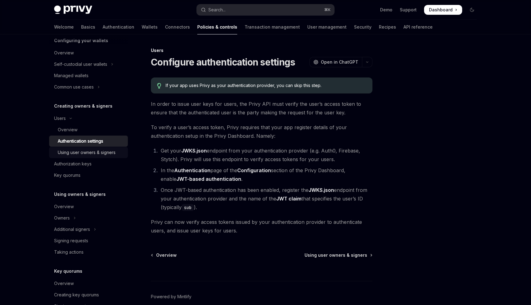
click at [81, 150] on div "Using user owners & signers" at bounding box center [87, 152] width 58 height 7
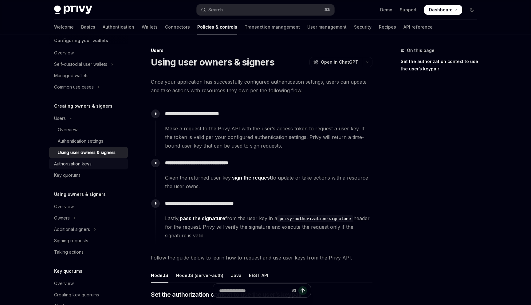
click at [83, 165] on div "Authorization keys" at bounding box center [72, 163] width 37 height 7
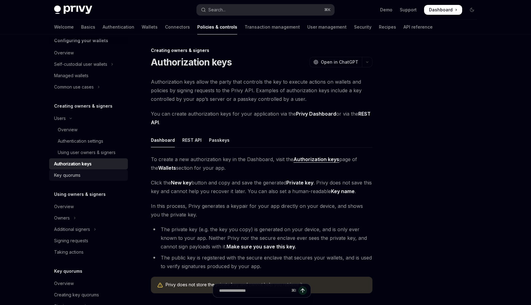
click at [85, 175] on div "Key quorums" at bounding box center [89, 174] width 70 height 7
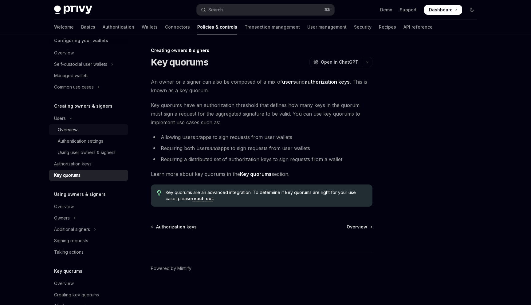
click at [75, 132] on div "Overview" at bounding box center [68, 129] width 20 height 7
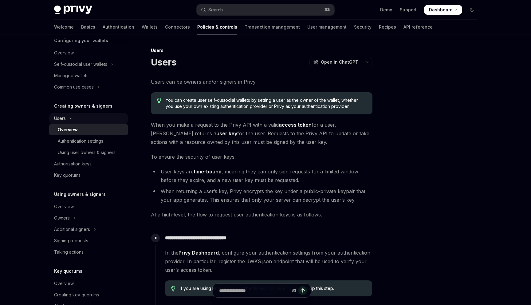
click at [71, 121] on button "Users" at bounding box center [88, 118] width 79 height 11
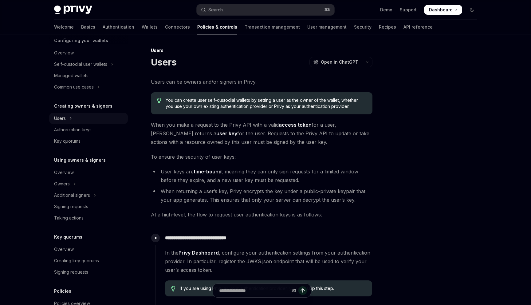
click at [78, 119] on button "Users" at bounding box center [88, 118] width 79 height 11
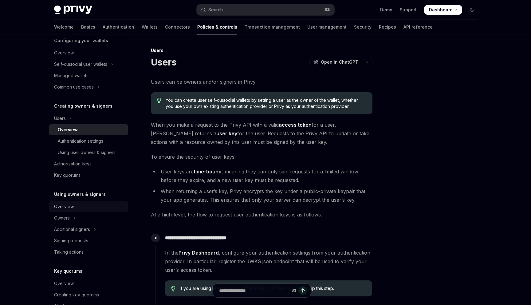
click at [85, 205] on div "Overview" at bounding box center [89, 206] width 70 height 7
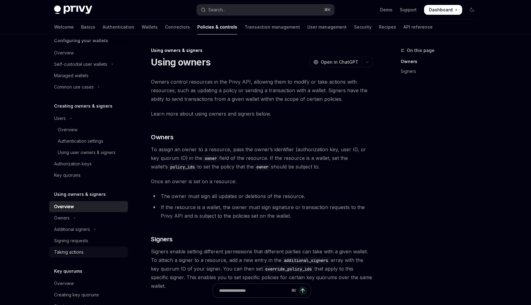
click at [92, 248] on link "Taking actions" at bounding box center [88, 251] width 79 height 11
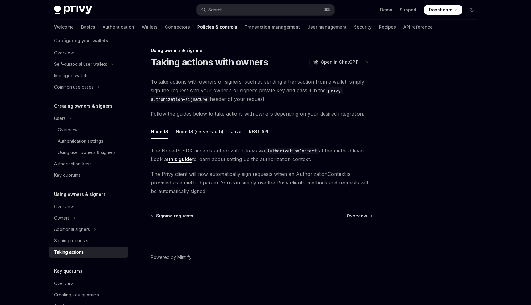
click at [184, 162] on span "The NodeJS SDK accepts authorization keys via AuthorizationContext at the metho…" at bounding box center [261, 154] width 221 height 17
click at [184, 161] on link "this guide" at bounding box center [180, 159] width 24 height 6
type textarea "*"
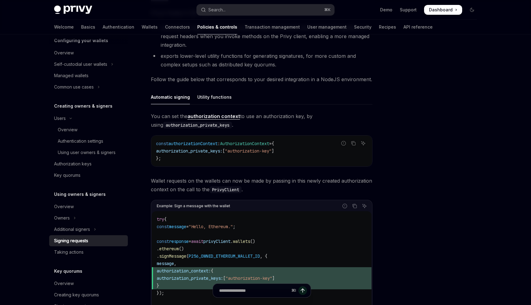
scroll to position [202, 0]
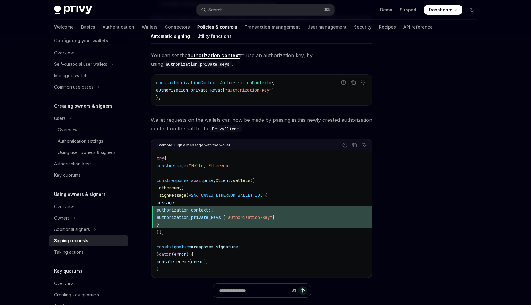
click at [224, 145] on div "Example: Sign a message with the wallet" at bounding box center [193, 145] width 73 height 8
click at [181, 191] on code "try { const message = "Hello, Ethereum." ; const response = await privyClient .…" at bounding box center [262, 213] width 210 height 118
click at [179, 185] on span "ethereum" at bounding box center [169, 188] width 20 height 6
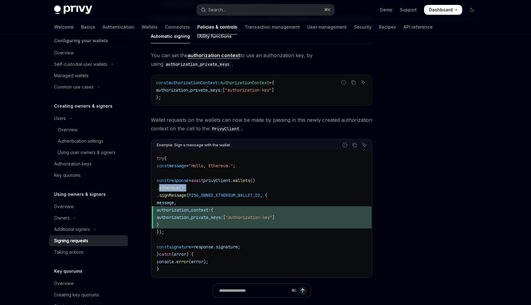
drag, startPoint x: 181, startPoint y: 185, endPoint x: 245, endPoint y: 188, distance: 64.0
click at [245, 188] on code "try { const message = "Hello, Ethereum." ; const response = await privyClient .…" at bounding box center [262, 213] width 210 height 118
drag, startPoint x: 245, startPoint y: 188, endPoint x: 251, endPoint y: 205, distance: 18.4
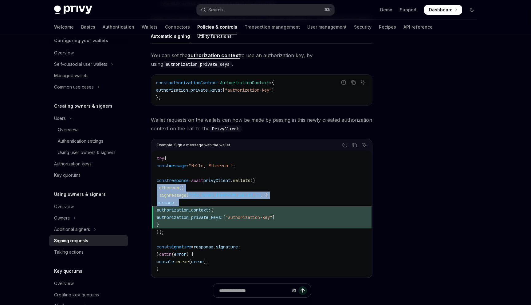
click at [251, 206] on code "try { const message = "Hello, Ethereum." ; const response = await privyClient .…" at bounding box center [262, 213] width 210 height 118
click at [251, 205] on code "try { const message = "Hello, Ethereum." ; const response = await privyClient .…" at bounding box center [262, 213] width 210 height 118
click at [230, 182] on span "privyClient" at bounding box center [216, 181] width 27 height 6
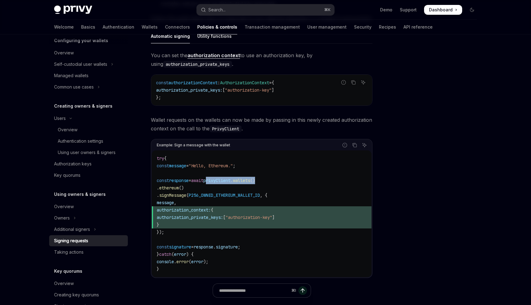
drag, startPoint x: 233, startPoint y: 182, endPoint x: 273, endPoint y: 182, distance: 39.9
click at [255, 182] on span "const response = await privyClient . wallets ()" at bounding box center [206, 181] width 98 height 6
copy span "privyClient . wallets ()"
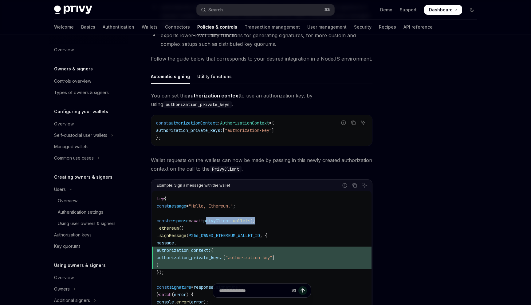
scroll to position [279, 0]
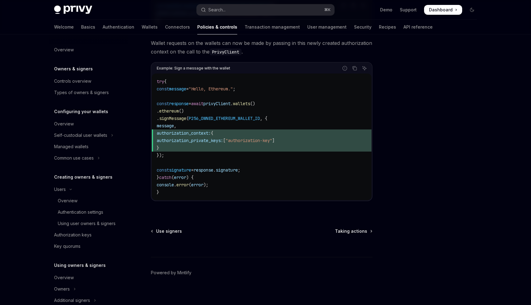
click at [230, 104] on span "privyClient" at bounding box center [216, 104] width 27 height 6
click at [224, 82] on code "try { const message = "Hello, Ethereum." ; const response = await privyClient .…" at bounding box center [262, 137] width 210 height 118
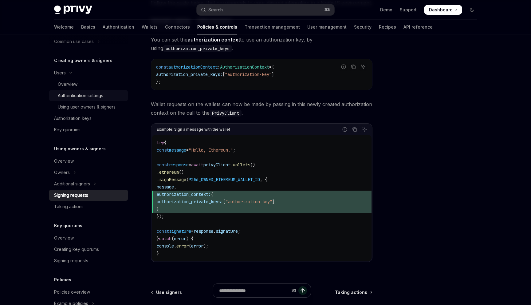
scroll to position [0, 0]
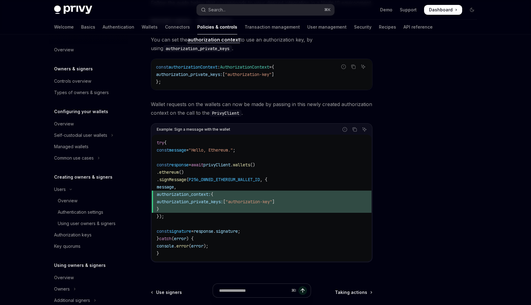
click at [83, 71] on h5 "Owners & signers" at bounding box center [73, 68] width 39 height 7
click at [83, 76] on link "Controls overview" at bounding box center [88, 81] width 79 height 11
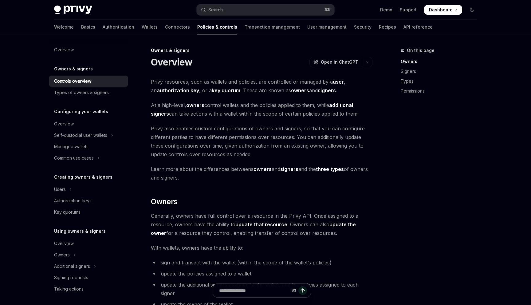
click at [90, 128] on link "Overview" at bounding box center [88, 123] width 79 height 11
click at [83, 128] on link "Overview" at bounding box center [88, 123] width 79 height 11
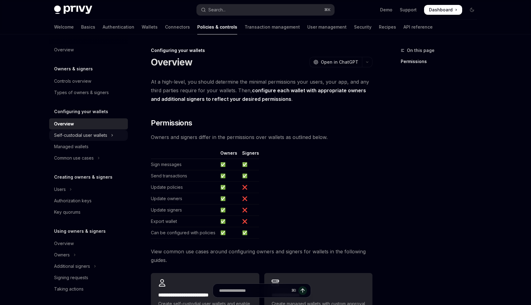
click at [83, 135] on div "Self-custodial user wallets" at bounding box center [80, 134] width 53 height 7
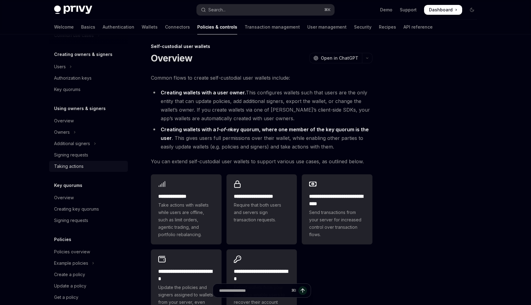
scroll to position [230, 0]
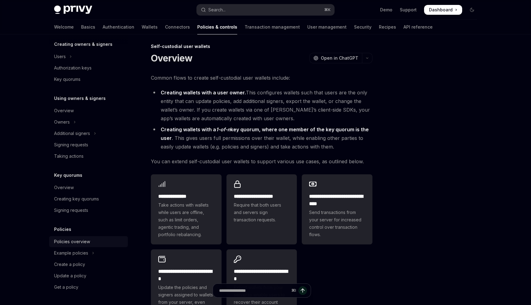
click at [95, 238] on div "Policies overview" at bounding box center [89, 241] width 70 height 7
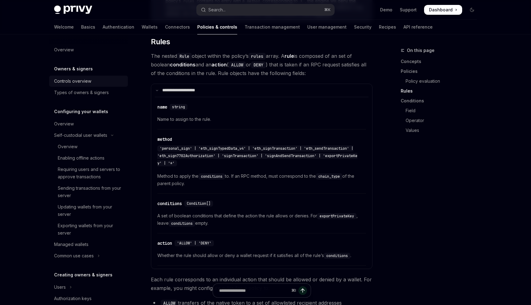
click at [82, 81] on div "Controls overview" at bounding box center [72, 80] width 37 height 7
type textarea "*"
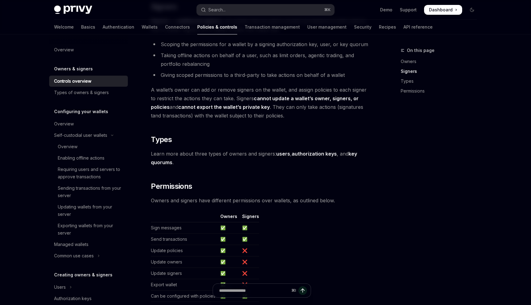
scroll to position [491, 0]
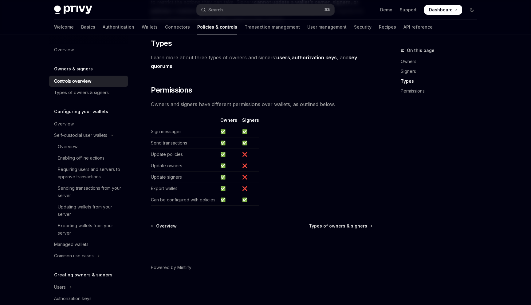
click at [197, 135] on td "Sign messages" at bounding box center [184, 131] width 67 height 11
drag, startPoint x: 197, startPoint y: 135, endPoint x: 228, endPoint y: 144, distance: 32.2
click at [228, 144] on tbody "Sign messages ✅ ✅ Send transactions ✅ ✅ Update policies ✅ ❌ Update owners ✅ ❌ U…" at bounding box center [205, 166] width 108 height 80
click at [223, 155] on td "✅" at bounding box center [229, 154] width 22 height 11
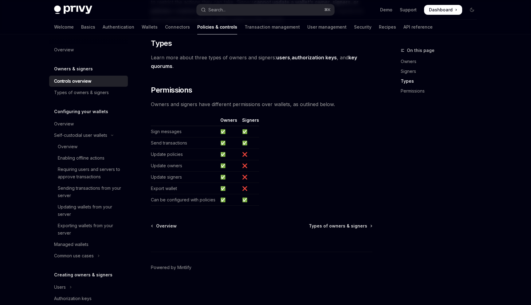
click at [223, 155] on td "✅" at bounding box center [229, 154] width 22 height 11
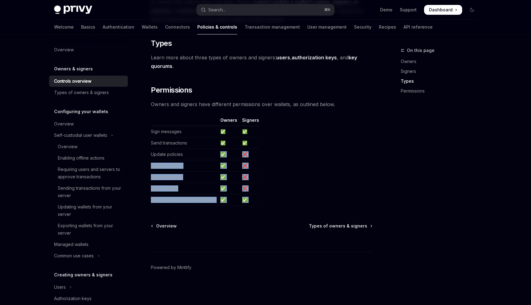
drag, startPoint x: 223, startPoint y: 155, endPoint x: 253, endPoint y: 199, distance: 52.6
click at [253, 199] on tbody "Sign messages ✅ ✅ Send transactions ✅ ✅ Update policies ✅ ❌ Update owners ✅ ❌ U…" at bounding box center [205, 166] width 108 height 80
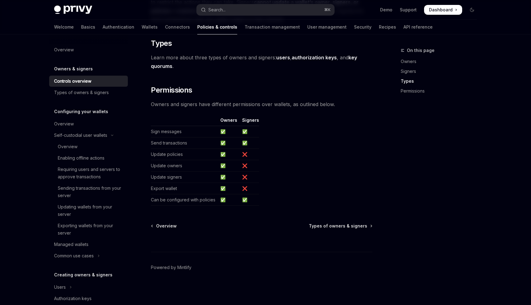
click at [255, 196] on td "✅" at bounding box center [249, 199] width 19 height 11
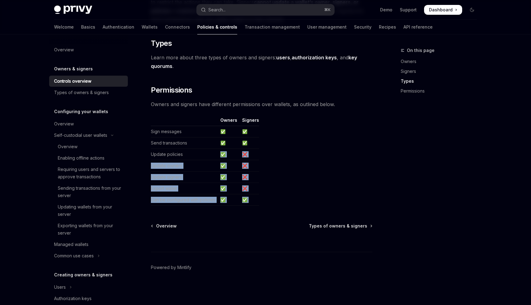
drag, startPoint x: 255, startPoint y: 196, endPoint x: 225, endPoint y: 152, distance: 53.1
click at [225, 152] on tbody "Sign messages ✅ ✅ Send transactions ✅ ✅ Update policies ✅ ❌ Update owners ✅ ❌ U…" at bounding box center [205, 166] width 108 height 80
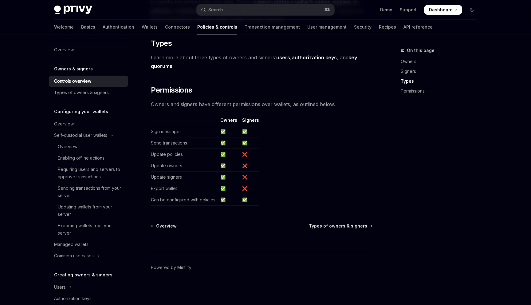
click at [232, 135] on td "✅" at bounding box center [229, 131] width 22 height 11
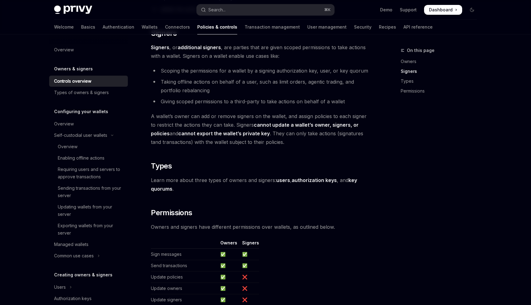
scroll to position [454, 0]
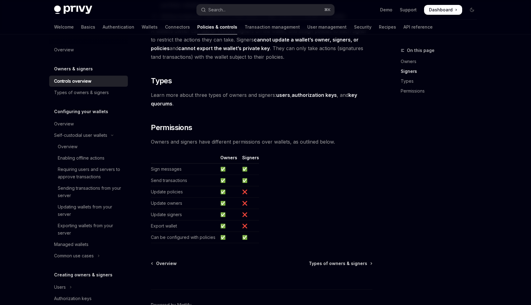
click at [252, 225] on td "❌" at bounding box center [249, 225] width 19 height 11
drag, startPoint x: 252, startPoint y: 225, endPoint x: 172, endPoint y: 217, distance: 81.1
click at [172, 217] on tbody "Sign messages ✅ ✅ Send transactions ✅ ✅ Update policies ✅ ❌ Update owners ✅ ❌ U…" at bounding box center [205, 203] width 108 height 80
click at [162, 227] on td "Export wallet" at bounding box center [184, 225] width 67 height 11
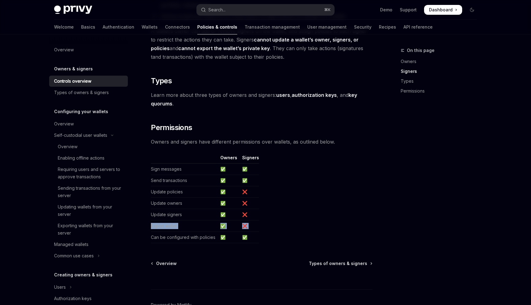
drag, startPoint x: 162, startPoint y: 227, endPoint x: 259, endPoint y: 221, distance: 96.6
click at [259, 221] on table "Owners Signers Sign messages ✅ ✅ Send transactions ✅ ✅ Update policies ✅ ❌ Upda…" at bounding box center [261, 198] width 221 height 88
click at [260, 221] on table "Owners Signers Sign messages ✅ ✅ Send transactions ✅ ✅ Update policies ✅ ❌ Upda…" at bounding box center [261, 198] width 221 height 88
drag, startPoint x: 260, startPoint y: 221, endPoint x: 211, endPoint y: 213, distance: 50.1
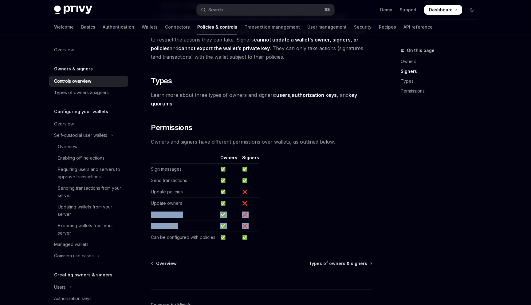
click at [211, 213] on table "Owners Signers Sign messages ✅ ✅ Send transactions ✅ ✅ Update policies ✅ ❌ Upda…" at bounding box center [261, 198] width 221 height 88
click at [211, 213] on td "Update signers" at bounding box center [184, 214] width 67 height 11
drag, startPoint x: 211, startPoint y: 213, endPoint x: 255, endPoint y: 213, distance: 43.6
click at [255, 213] on tr "Update signers ✅ ❌" at bounding box center [205, 214] width 108 height 11
click at [255, 213] on td "❌" at bounding box center [249, 214] width 19 height 11
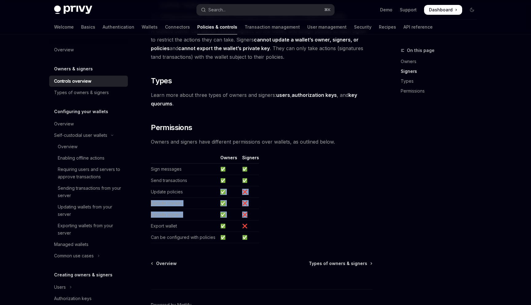
drag, startPoint x: 255, startPoint y: 213, endPoint x: 168, endPoint y: 195, distance: 88.4
click at [168, 195] on tbody "Sign messages ✅ ✅ Send transactions ✅ ✅ Update policies ✅ ❌ Update owners ✅ ❌ U…" at bounding box center [205, 203] width 108 height 80
click at [168, 195] on td "Update policies" at bounding box center [184, 191] width 67 height 11
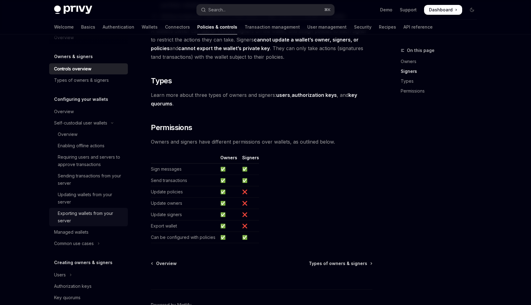
scroll to position [12, 0]
click at [102, 124] on div "Self-custodial user wallets" at bounding box center [80, 123] width 53 height 7
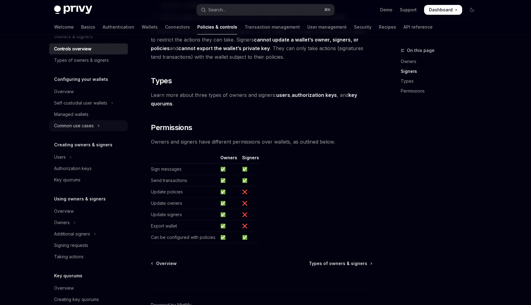
scroll to position [0, 0]
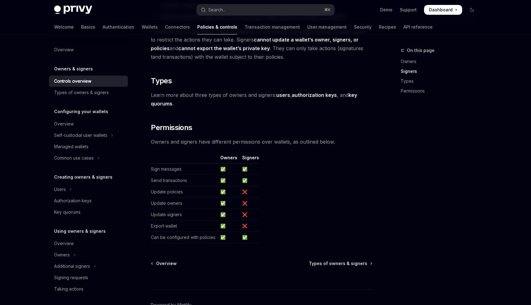
click at [173, 226] on td "Export wallet" at bounding box center [184, 225] width 67 height 11
click at [177, 226] on td "Export wallet" at bounding box center [184, 225] width 67 height 11
click at [98, 125] on div "Overview" at bounding box center [89, 123] width 70 height 7
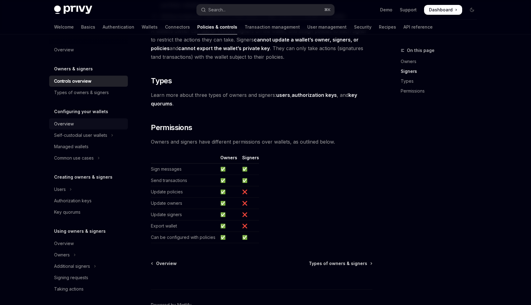
click at [82, 128] on link "Overview" at bounding box center [88, 123] width 79 height 11
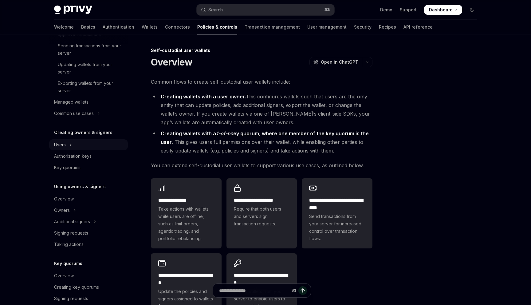
scroll to position [164, 0]
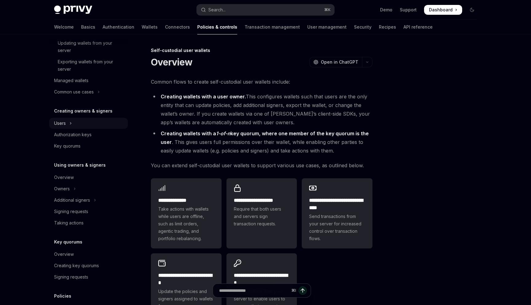
click at [80, 121] on button "Users" at bounding box center [88, 123] width 79 height 11
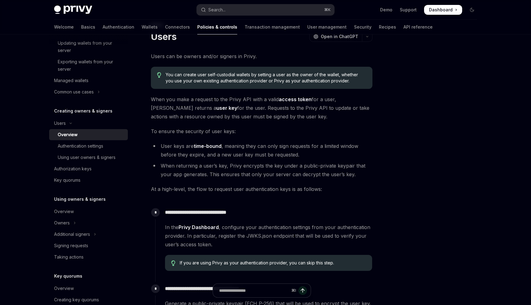
scroll to position [26, 0]
click at [205, 80] on span "You can create user self-custodial wallets by setting a user as the owner of th…" at bounding box center [266, 77] width 201 height 12
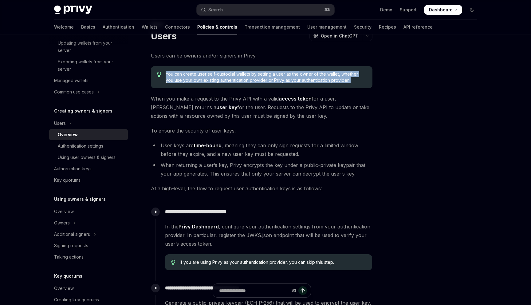
drag, startPoint x: 205, startPoint y: 80, endPoint x: 210, endPoint y: 83, distance: 6.0
click at [210, 83] on span "You can create user self-custodial wallets by setting a user as the owner of th…" at bounding box center [266, 77] width 201 height 12
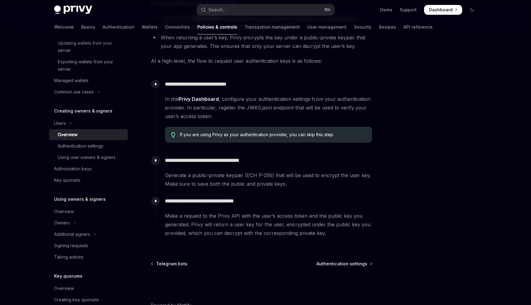
scroll to position [158, 0]
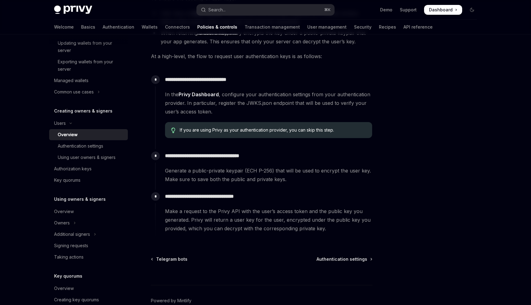
click at [202, 132] on span "If you are using Privy as your authentication provider, you can skip this step." at bounding box center [273, 130] width 186 height 6
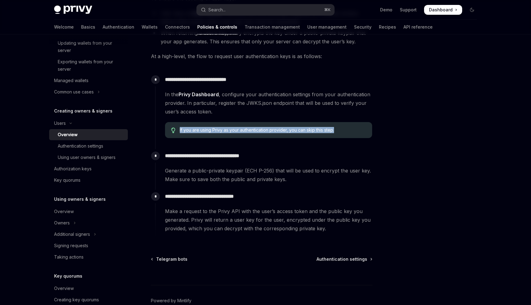
drag, startPoint x: 202, startPoint y: 132, endPoint x: 210, endPoint y: 140, distance: 11.5
click at [209, 140] on div "**********" at bounding box center [263, 108] width 217 height 70
click at [212, 133] on div "If you are using Privy as your authentication provider, you can skip this step." at bounding box center [268, 130] width 207 height 16
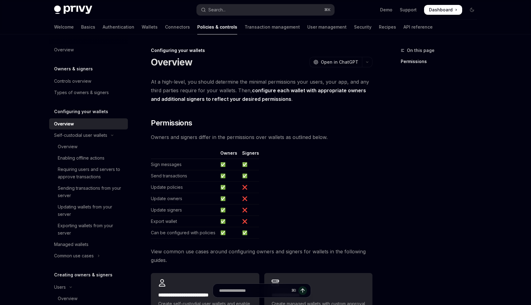
click at [251, 162] on td "✅" at bounding box center [249, 164] width 19 height 11
drag, startPoint x: 251, startPoint y: 162, endPoint x: 159, endPoint y: 163, distance: 91.2
click at [159, 163] on tr "Sign messages ✅ ✅" at bounding box center [205, 164] width 108 height 11
click at [161, 174] on td "Send transactions" at bounding box center [184, 175] width 67 height 11
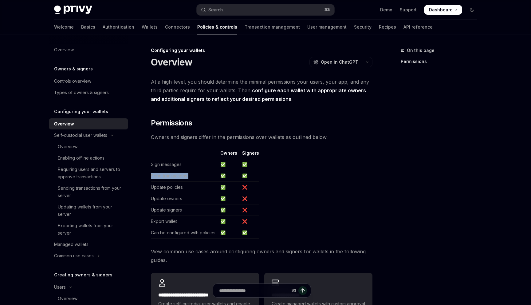
drag, startPoint x: 161, startPoint y: 174, endPoint x: 167, endPoint y: 180, distance: 8.9
click at [166, 178] on td "Send transactions" at bounding box center [184, 175] width 67 height 11
click at [182, 231] on td "Can be configured with policies" at bounding box center [184, 232] width 67 height 11
drag, startPoint x: 182, startPoint y: 231, endPoint x: 258, endPoint y: 232, distance: 75.9
click at [258, 232] on table "Owners Signers Sign messages ✅ ✅ Send transactions ✅ ✅ Update policies ✅ ❌ Upda…" at bounding box center [261, 194] width 221 height 88
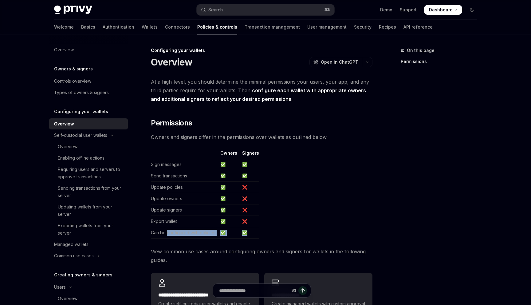
click at [258, 232] on table "Owners Signers Sign messages ✅ ✅ Send transactions ✅ ✅ Update policies ✅ ❌ Upda…" at bounding box center [261, 194] width 221 height 88
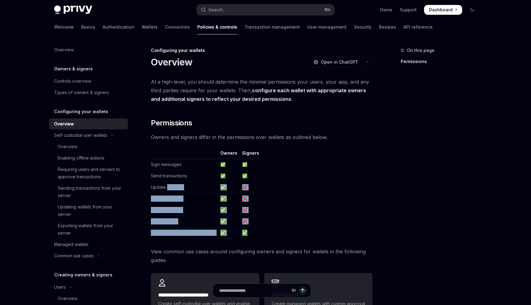
drag, startPoint x: 258, startPoint y: 232, endPoint x: 181, endPoint y: 188, distance: 88.6
click at [179, 189] on table "Owners Signers Sign messages ✅ ✅ Send transactions ✅ ✅ Update policies ✅ ❌ Upda…" at bounding box center [261, 194] width 221 height 88
click at [183, 188] on td "Update policies" at bounding box center [184, 187] width 67 height 11
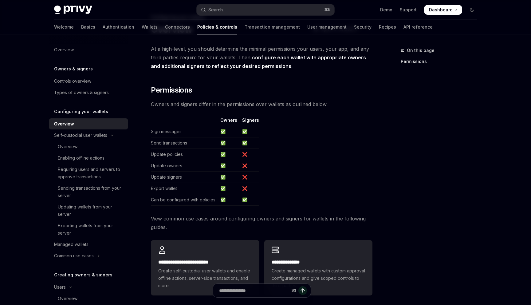
scroll to position [62, 0]
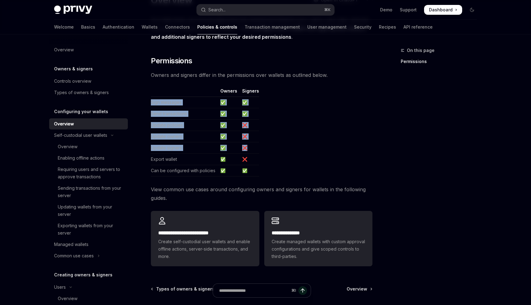
drag, startPoint x: 242, startPoint y: 94, endPoint x: 244, endPoint y: 149, distance: 54.7
click at [244, 149] on table "Owners Signers Sign messages ✅ ✅ Send transactions ✅ ✅ Update policies ✅ ❌ Upda…" at bounding box center [261, 132] width 221 height 88
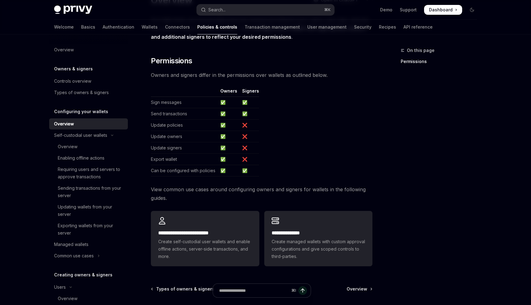
click at [213, 125] on td "Update policies" at bounding box center [184, 124] width 67 height 11
click at [198, 107] on td "Sign messages" at bounding box center [184, 102] width 67 height 11
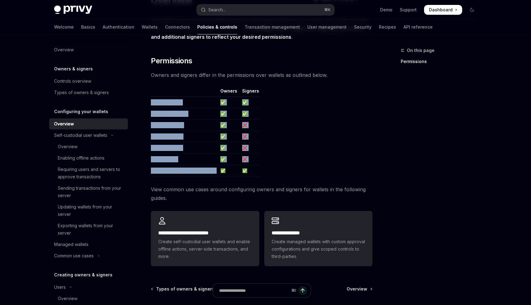
drag, startPoint x: 198, startPoint y: 107, endPoint x: 217, endPoint y: 172, distance: 68.1
click at [217, 172] on tbody "Sign messages ✅ ✅ Send transactions ✅ ✅ Update policies ✅ ❌ Update owners ✅ ❌ U…" at bounding box center [205, 137] width 108 height 80
click at [217, 172] on td "Can be configured with policies" at bounding box center [184, 170] width 67 height 11
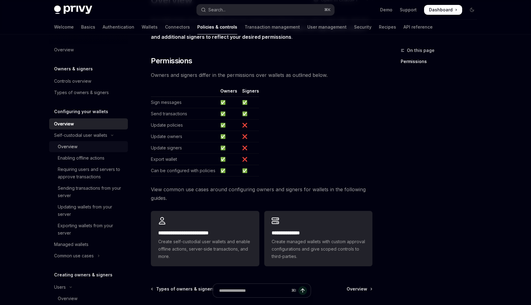
click at [77, 145] on div "Overview" at bounding box center [91, 146] width 66 height 7
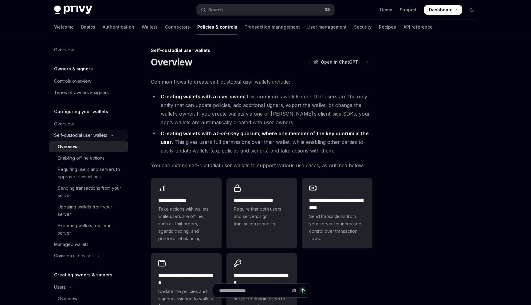
click at [94, 138] on div "Self-custodial user wallets" at bounding box center [80, 134] width 53 height 7
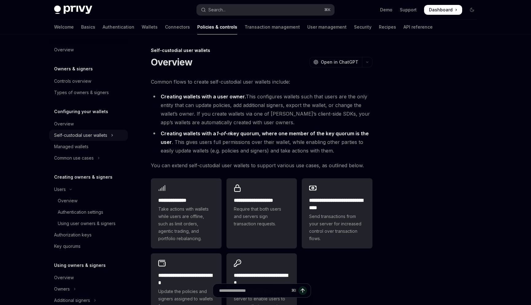
click at [94, 138] on div "Self-custodial user wallets" at bounding box center [80, 134] width 53 height 7
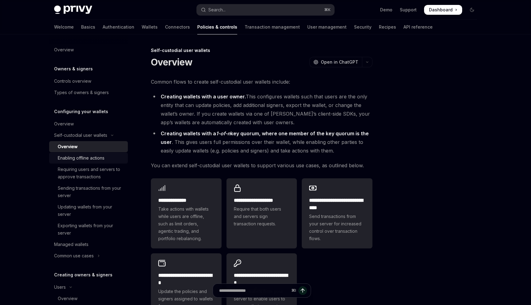
click at [97, 158] on div "Enabling offline actions" at bounding box center [81, 157] width 47 height 7
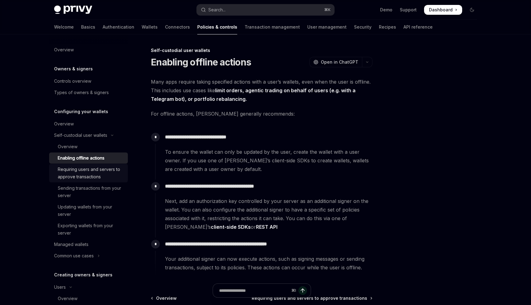
click at [106, 165] on link "Requiring users and servers to approve transactions" at bounding box center [88, 173] width 79 height 18
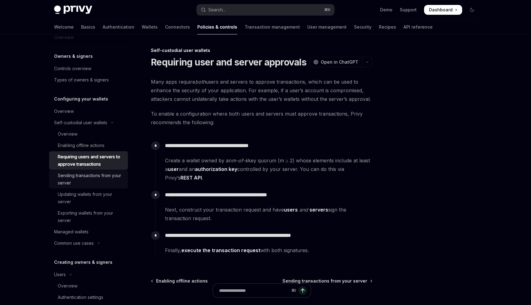
scroll to position [14, 0]
click at [101, 177] on div "Sending transactions from your server" at bounding box center [91, 178] width 66 height 15
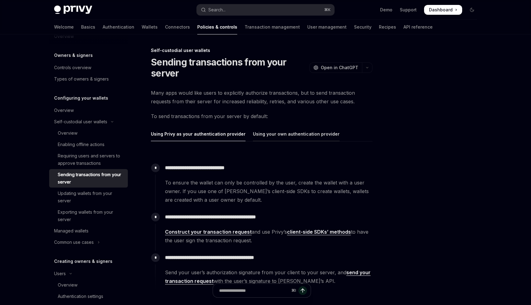
click at [281, 135] on div "Using your own authentication provider" at bounding box center [296, 134] width 87 height 14
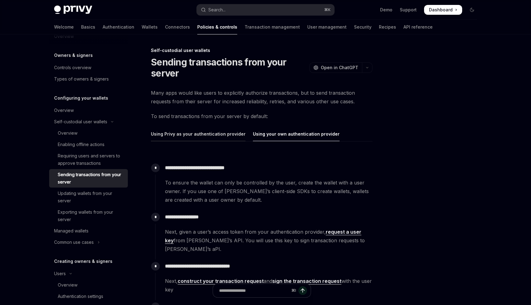
click at [220, 135] on div "Using Privy as your authentication provider" at bounding box center [198, 134] width 95 height 14
type textarea "*"
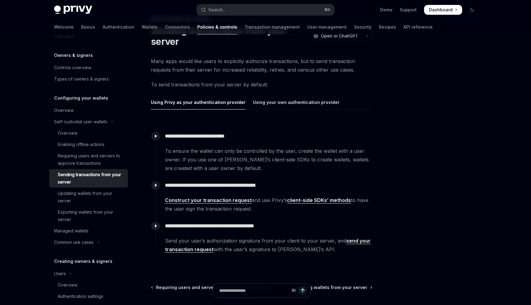
scroll to position [42, 0]
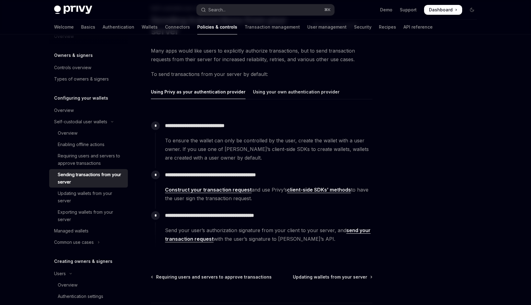
click at [182, 122] on p "**********" at bounding box center [268, 125] width 207 height 9
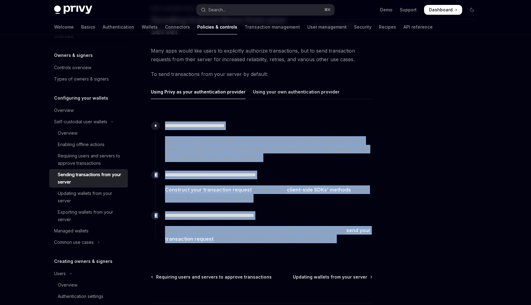
drag, startPoint x: 182, startPoint y: 122, endPoint x: 242, endPoint y: 240, distance: 133.2
click at [242, 240] on div "**********" at bounding box center [263, 184] width 217 height 130
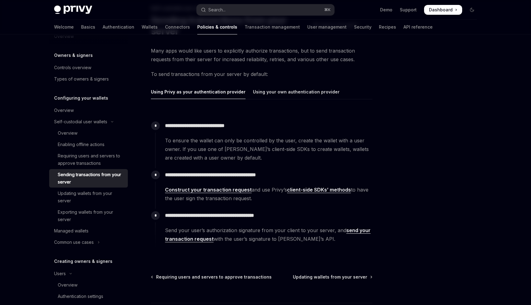
click at [221, 123] on p "**********" at bounding box center [268, 125] width 207 height 9
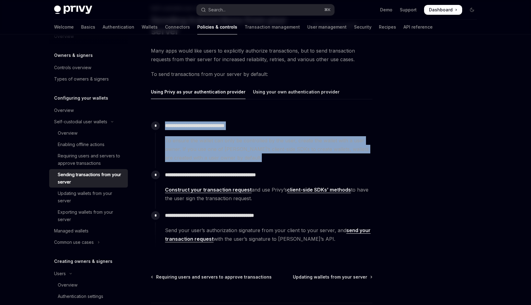
drag, startPoint x: 221, startPoint y: 123, endPoint x: 235, endPoint y: 146, distance: 26.7
click at [235, 146] on div "**********" at bounding box center [263, 140] width 217 height 43
click at [235, 146] on span "To ensure the wallet can only be controlled by the user, create the wallet with…" at bounding box center [268, 149] width 207 height 26
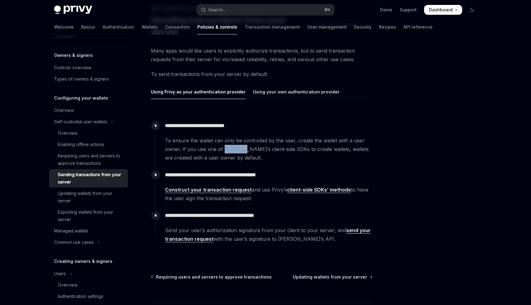
click at [235, 146] on span "To ensure the wallet can only be controlled by the user, create the wallet with…" at bounding box center [268, 149] width 207 height 26
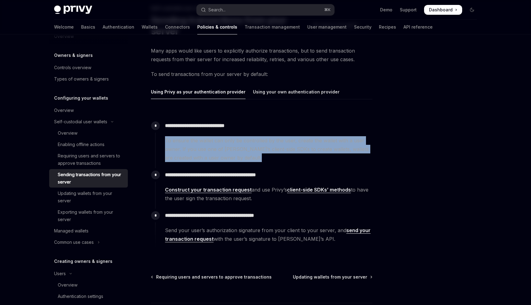
drag, startPoint x: 235, startPoint y: 146, endPoint x: 235, endPoint y: 143, distance: 3.4
click at [235, 143] on span "To ensure the wallet can only be controlled by the user, create the wallet with…" at bounding box center [268, 149] width 207 height 26
drag, startPoint x: 235, startPoint y: 143, endPoint x: 260, endPoint y: 154, distance: 28.1
click at [260, 154] on span "To ensure the wallet can only be controlled by the user, create the wallet with…" at bounding box center [268, 149] width 207 height 26
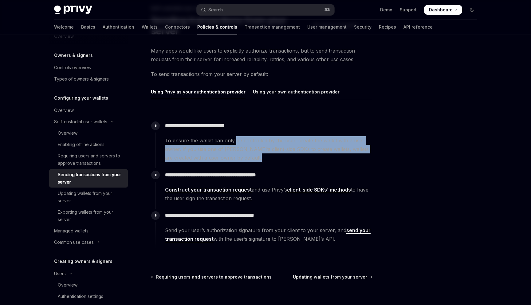
click at [260, 154] on span "To ensure the wallet can only be controlled by the user, create the wallet with…" at bounding box center [268, 149] width 207 height 26
drag, startPoint x: 260, startPoint y: 154, endPoint x: 232, endPoint y: 144, distance: 29.6
click at [232, 144] on span "To ensure the wallet can only be controlled by the user, create the wallet with…" at bounding box center [268, 149] width 207 height 26
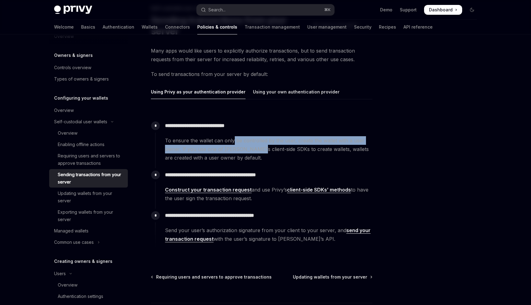
drag, startPoint x: 232, startPoint y: 144, endPoint x: 244, endPoint y: 151, distance: 14.2
click at [244, 151] on span "To ensure the wallet can only be controlled by the user, create the wallet with…" at bounding box center [268, 149] width 207 height 26
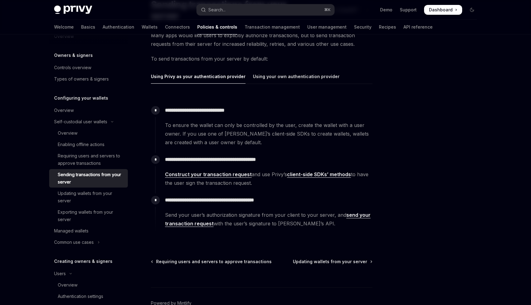
scroll to position [58, 0]
click at [242, 157] on p "**********" at bounding box center [268, 159] width 207 height 9
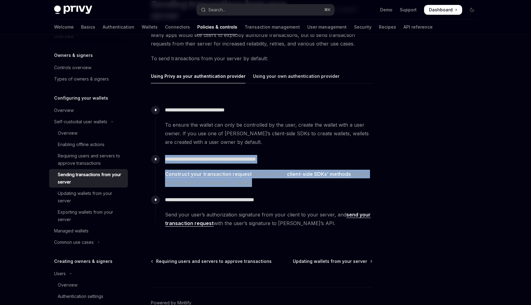
drag, startPoint x: 242, startPoint y: 157, endPoint x: 261, endPoint y: 170, distance: 22.9
click at [261, 170] on div "**********" at bounding box center [263, 169] width 217 height 34
click at [261, 170] on span "Construct your transaction request and use Privy’s client-side SDKs’ methods to…" at bounding box center [268, 178] width 207 height 17
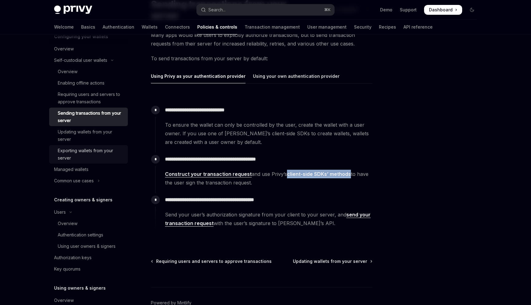
scroll to position [76, 0]
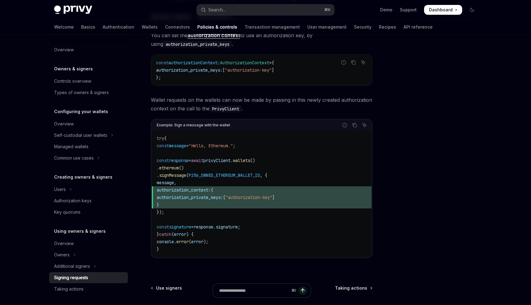
scroll to position [217, 0]
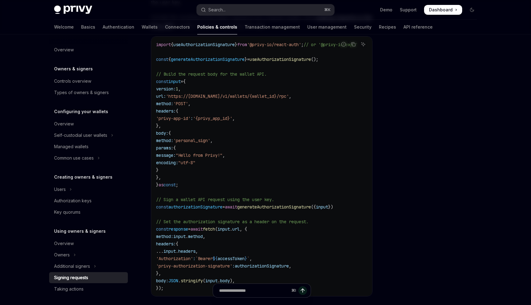
scroll to position [205, 0]
